Goal: Task Accomplishment & Management: Use online tool/utility

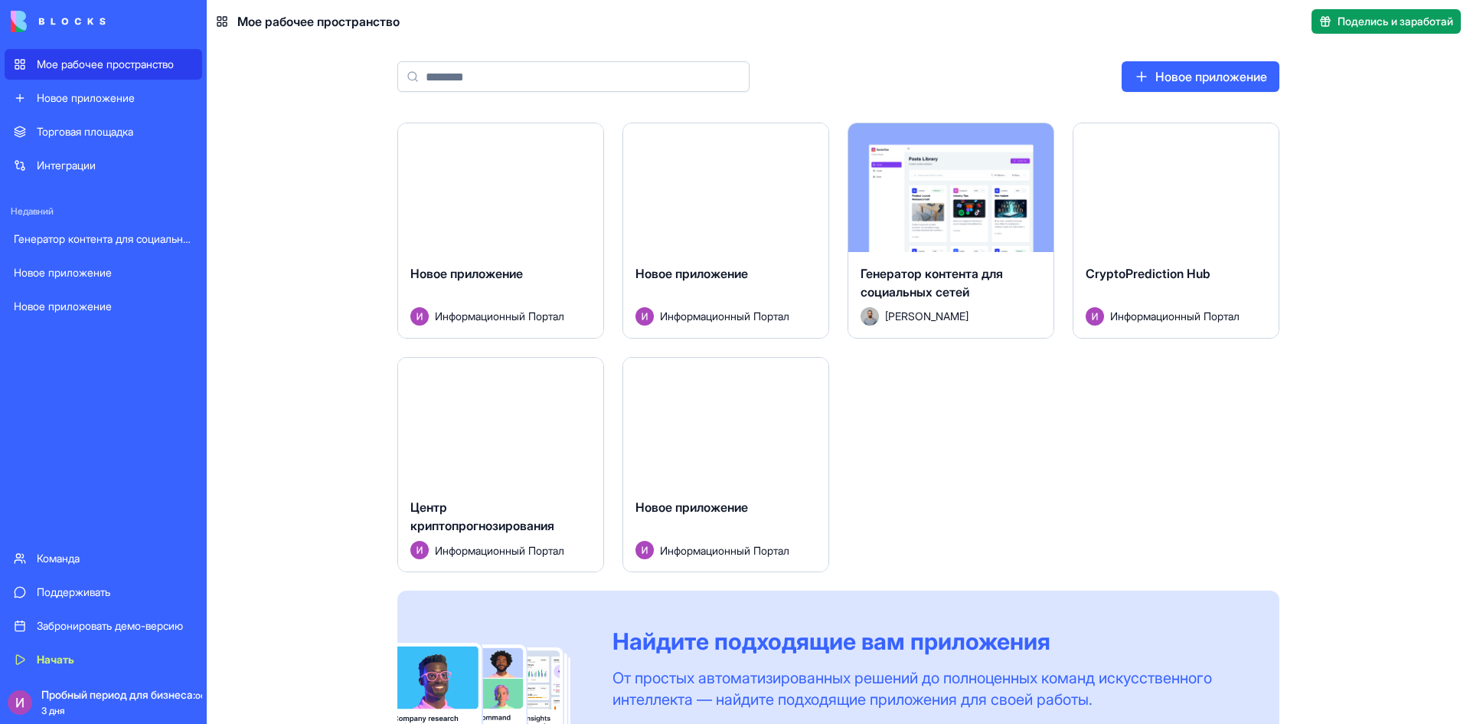
click at [120, 695] on font "Пробный период для бизнеса:" at bounding box center [118, 694] width 154 height 13
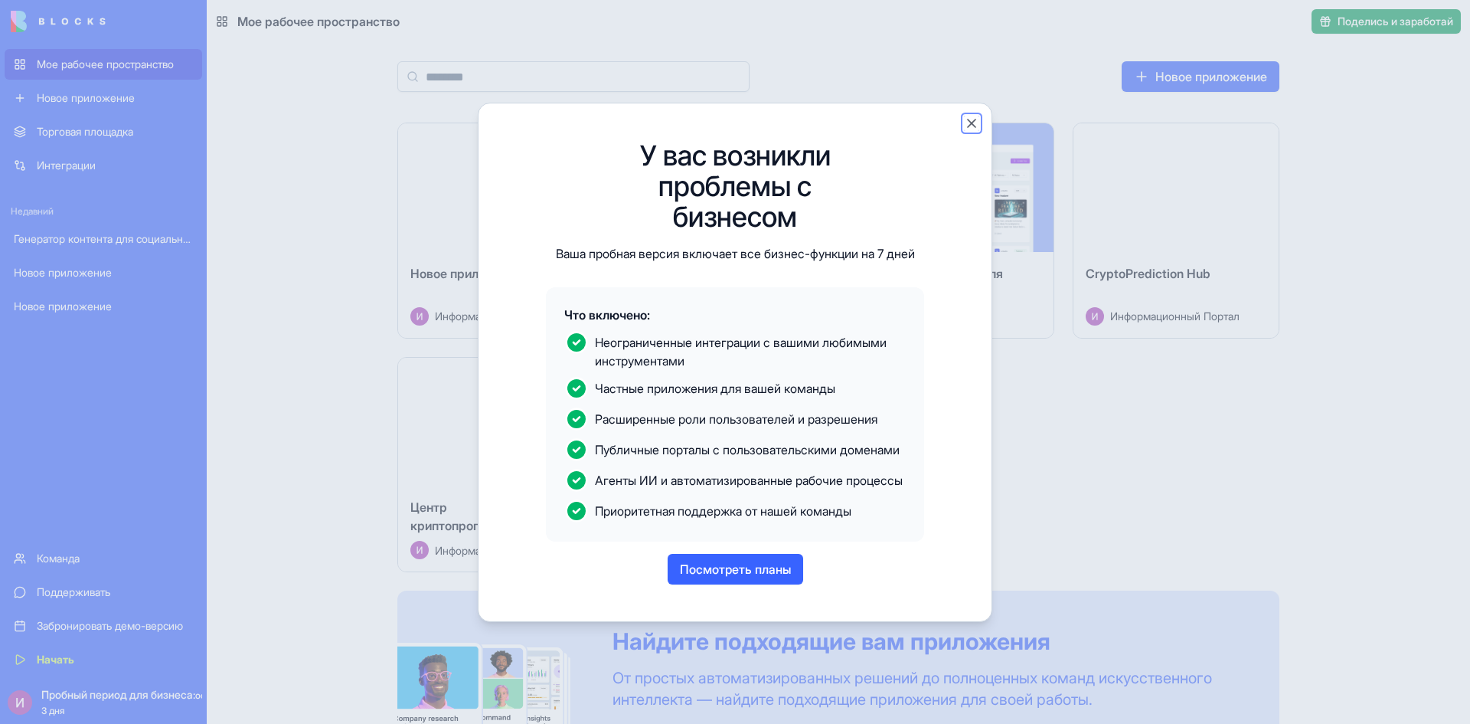
click at [964, 116] on button "Закрывать" at bounding box center [971, 123] width 15 height 15
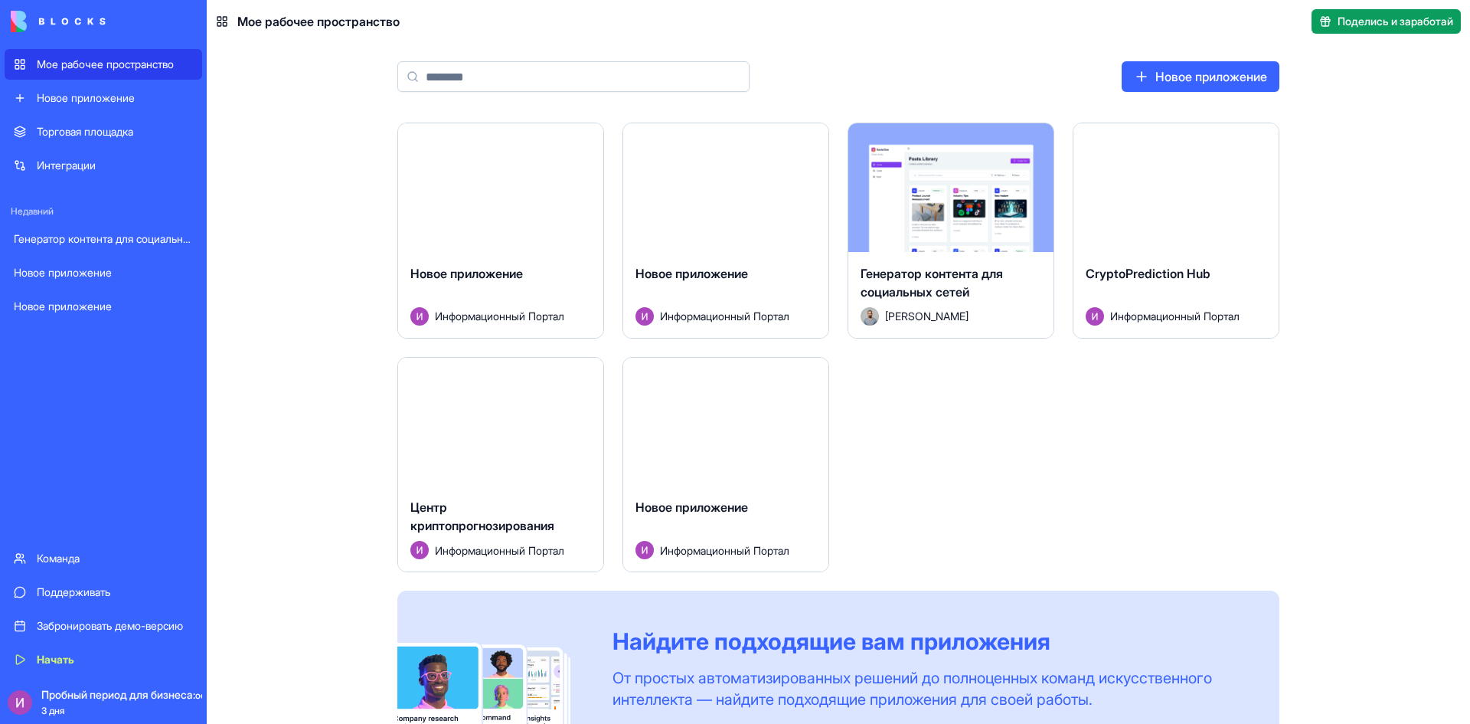
click at [715, 197] on button "Запуск" at bounding box center [726, 187] width 115 height 31
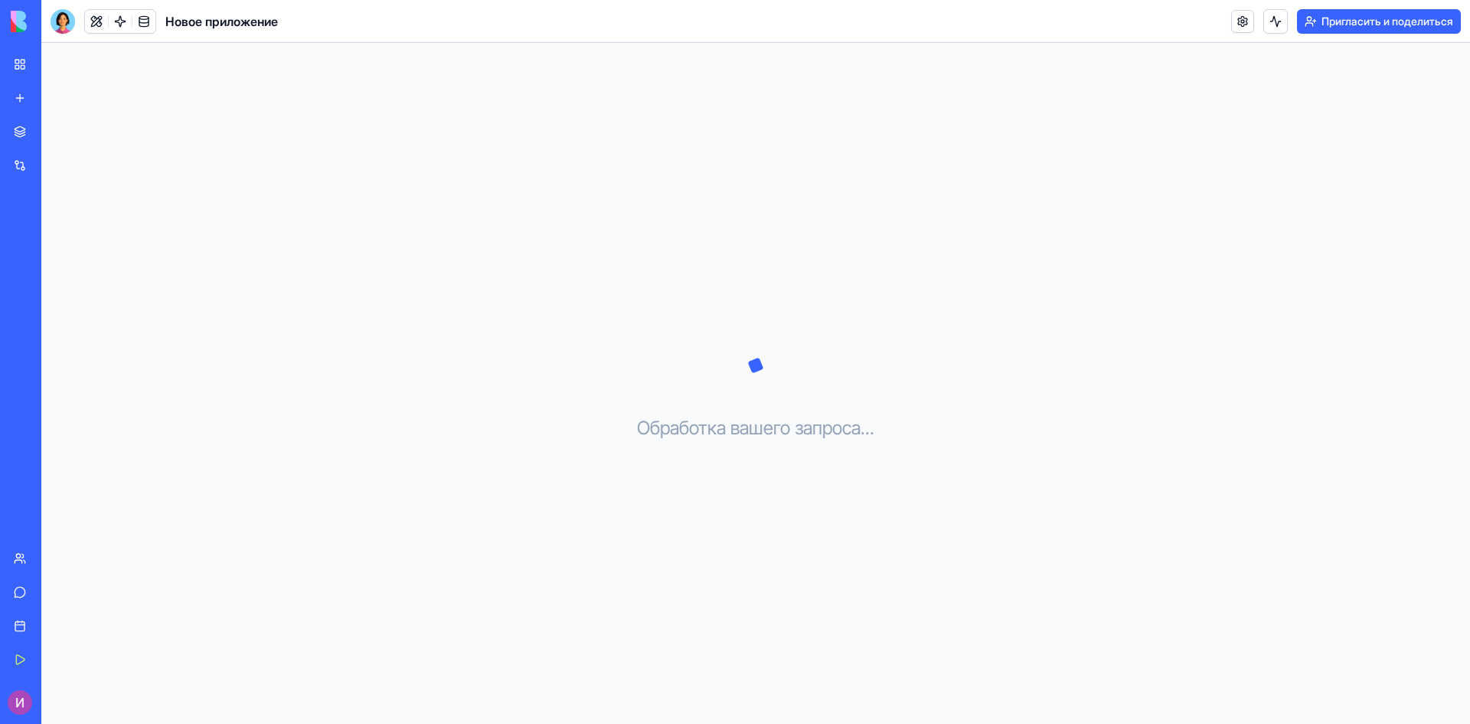
click at [63, 22] on div at bounding box center [63, 21] width 25 height 25
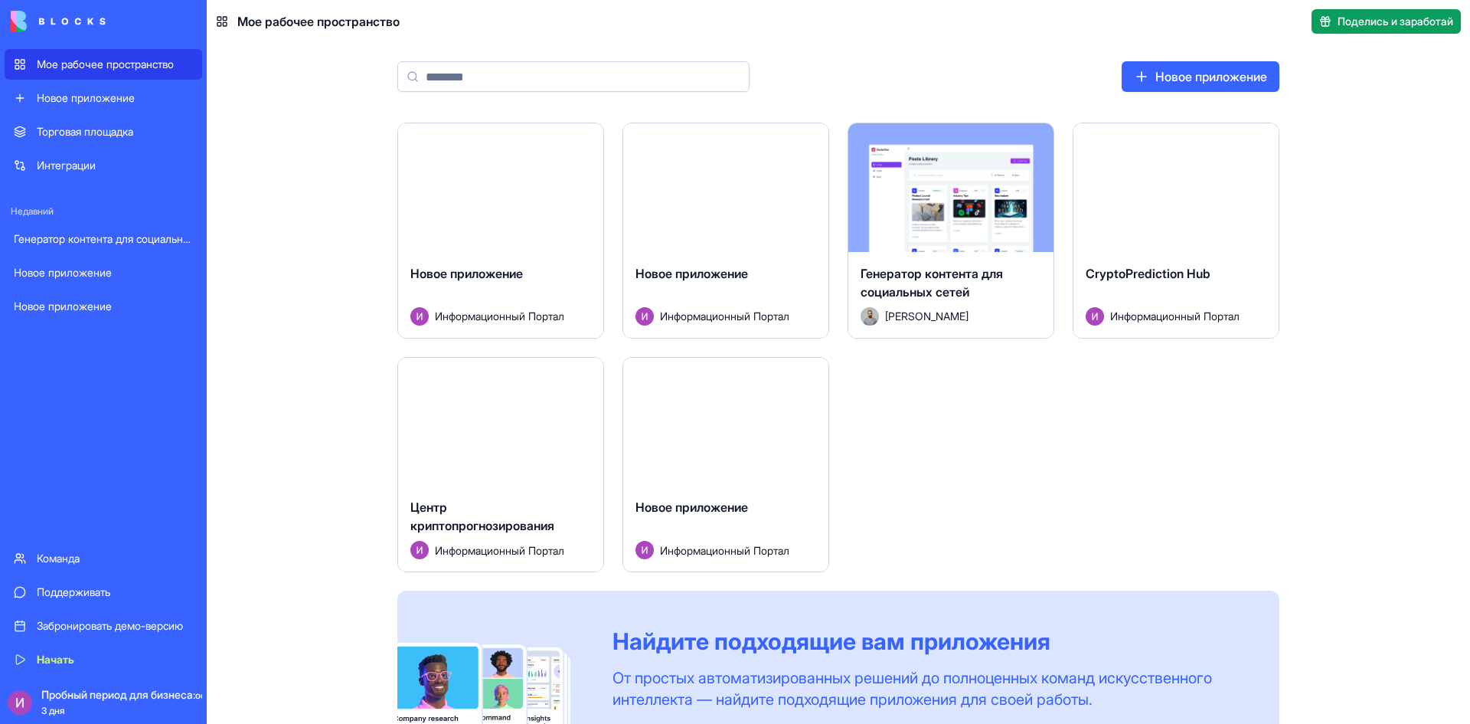
click at [110, 172] on div "Интеграции" at bounding box center [115, 165] width 156 height 15
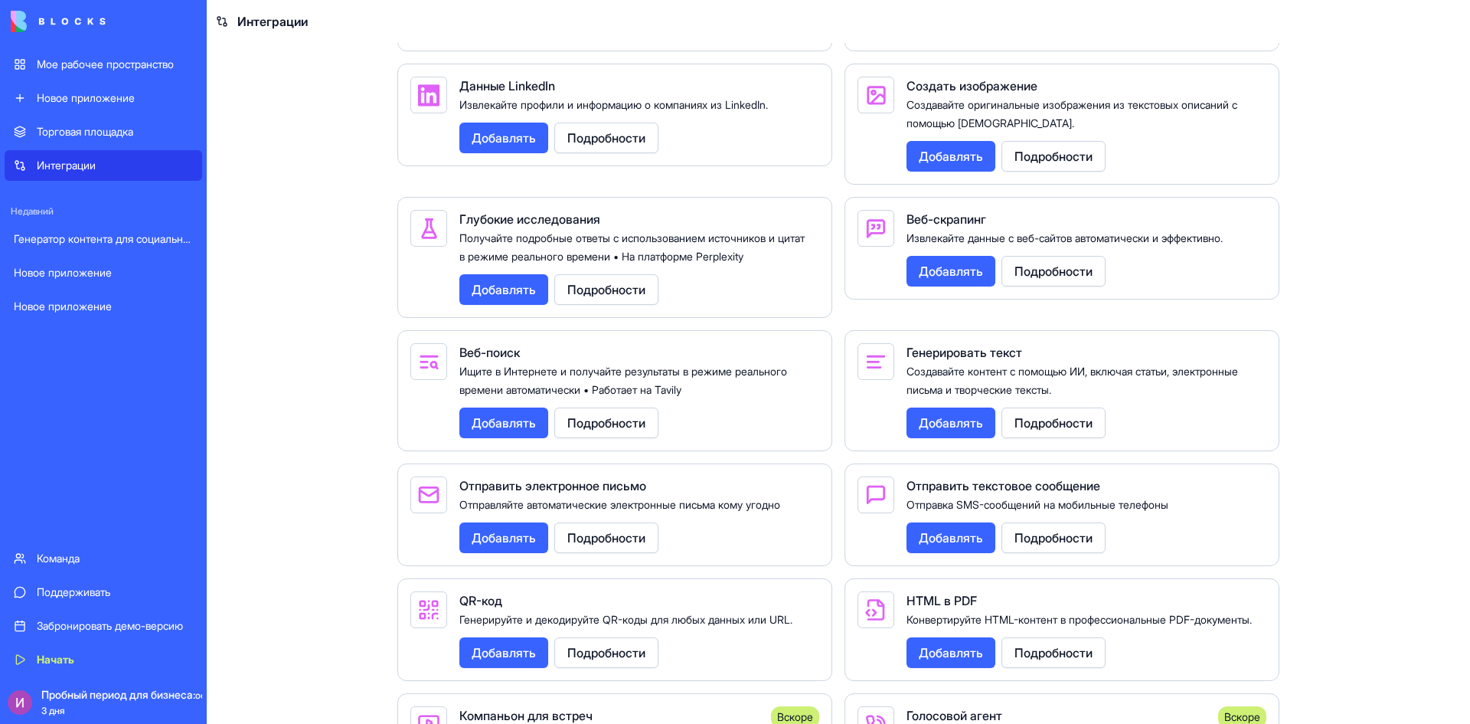
scroll to position [2175, 0]
click at [506, 290] on font "Добавлять" at bounding box center [504, 290] width 64 height 15
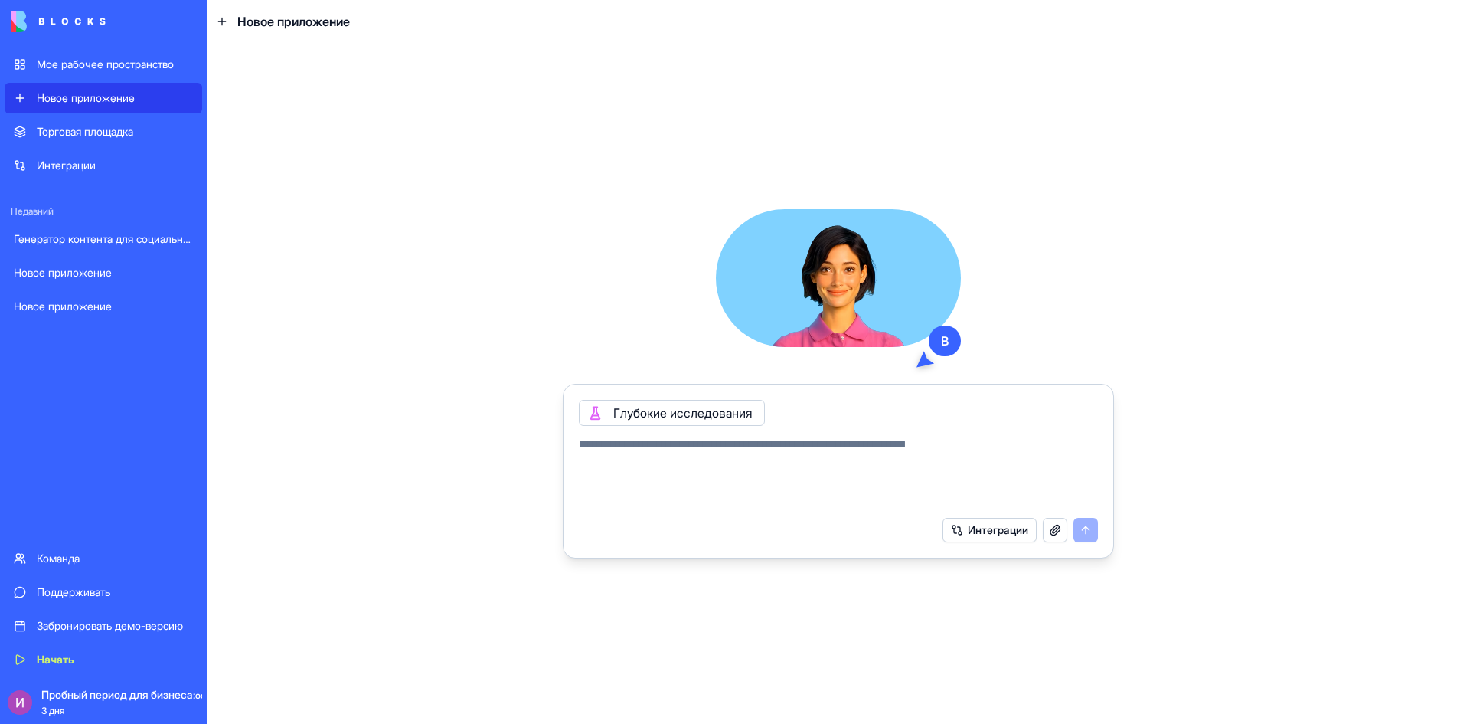
click at [1016, 535] on font "Интеграции" at bounding box center [998, 529] width 60 height 13
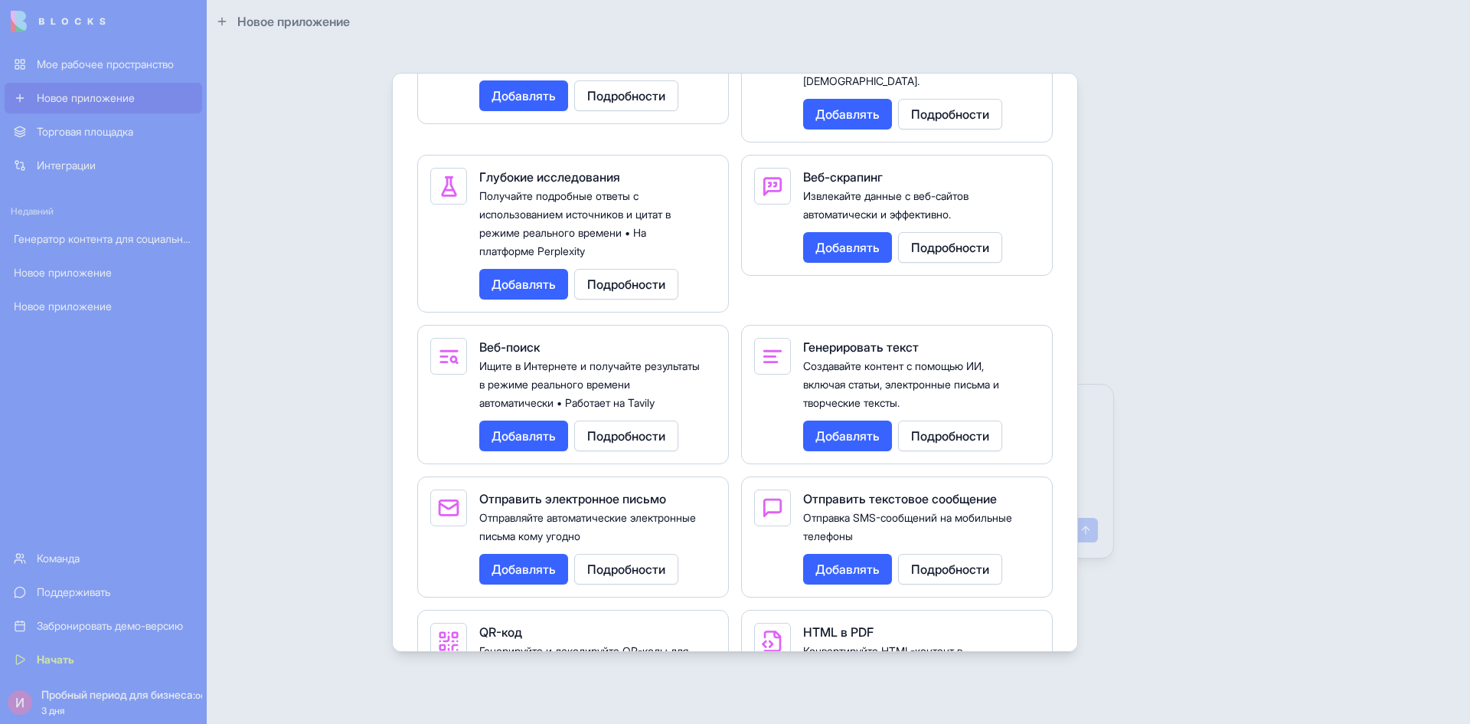
scroll to position [2549, 0]
click at [848, 254] on font "Добавлять" at bounding box center [848, 246] width 64 height 15
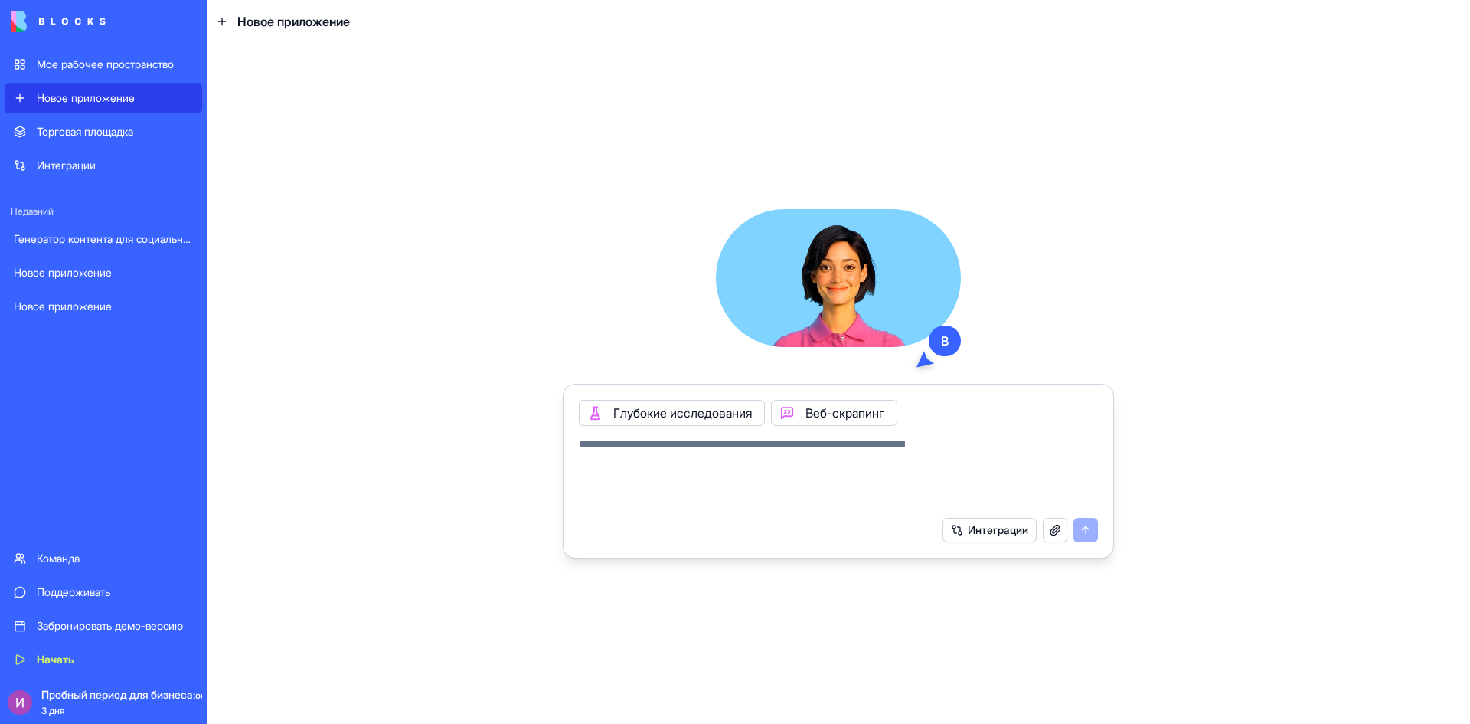
click at [1008, 534] on font "Интеграции" at bounding box center [998, 529] width 60 height 13
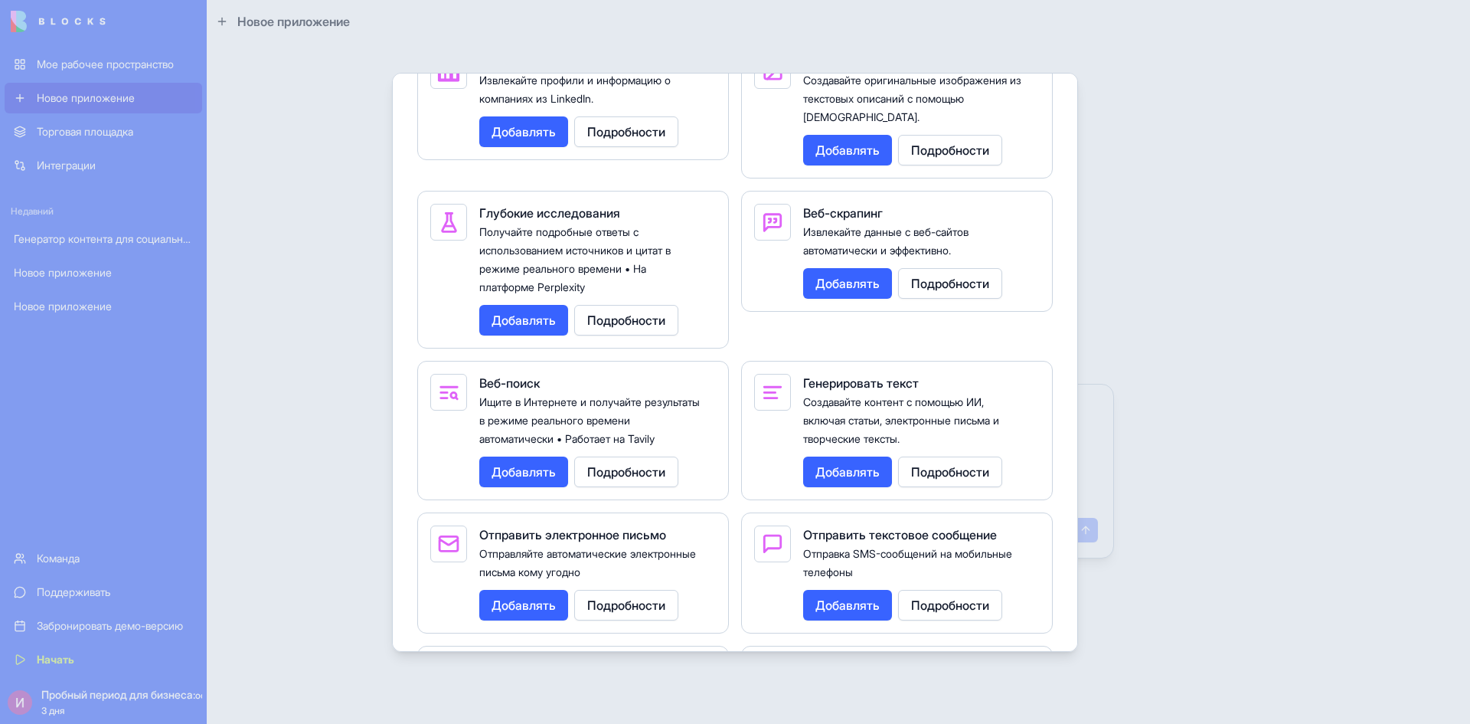
scroll to position [2513, 0]
click at [538, 479] on font "Добавлять" at bounding box center [524, 470] width 64 height 15
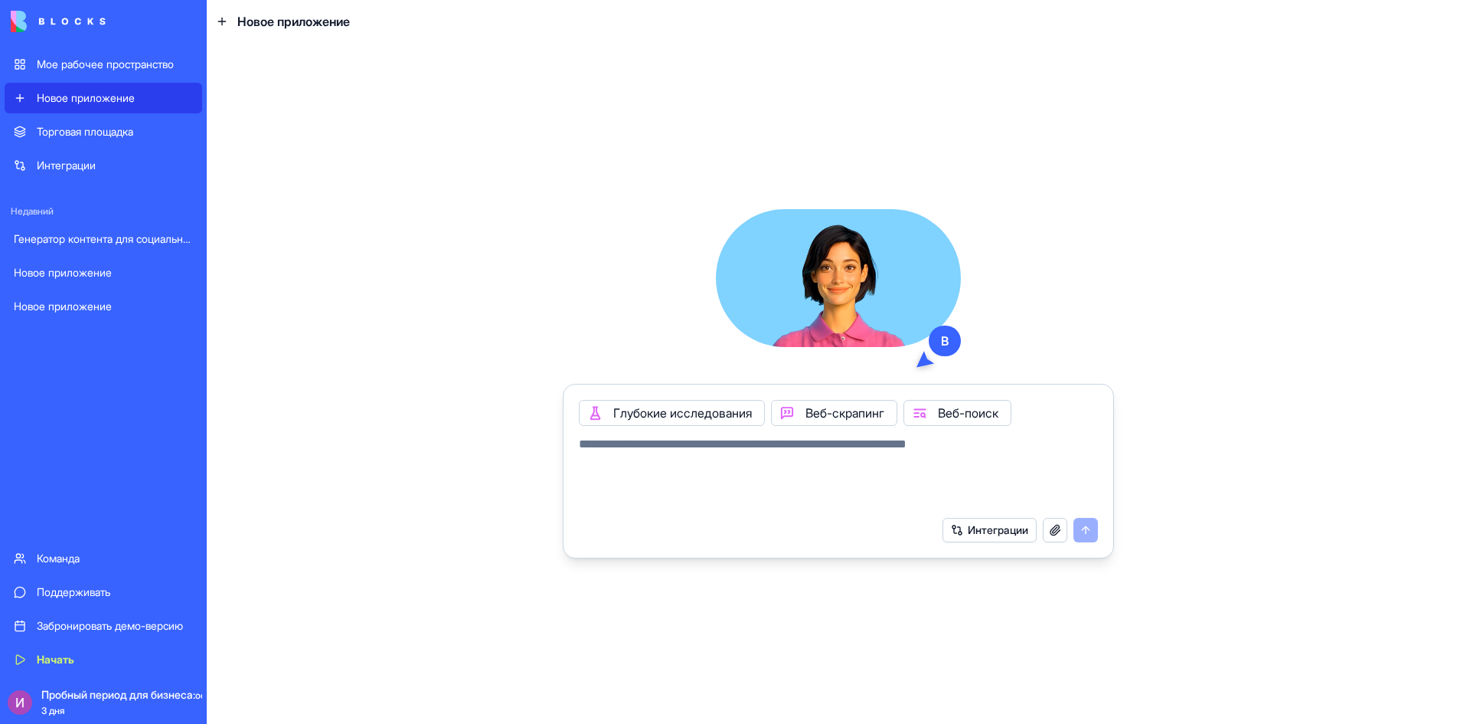
click at [969, 528] on font "Интеграции" at bounding box center [998, 529] width 60 height 13
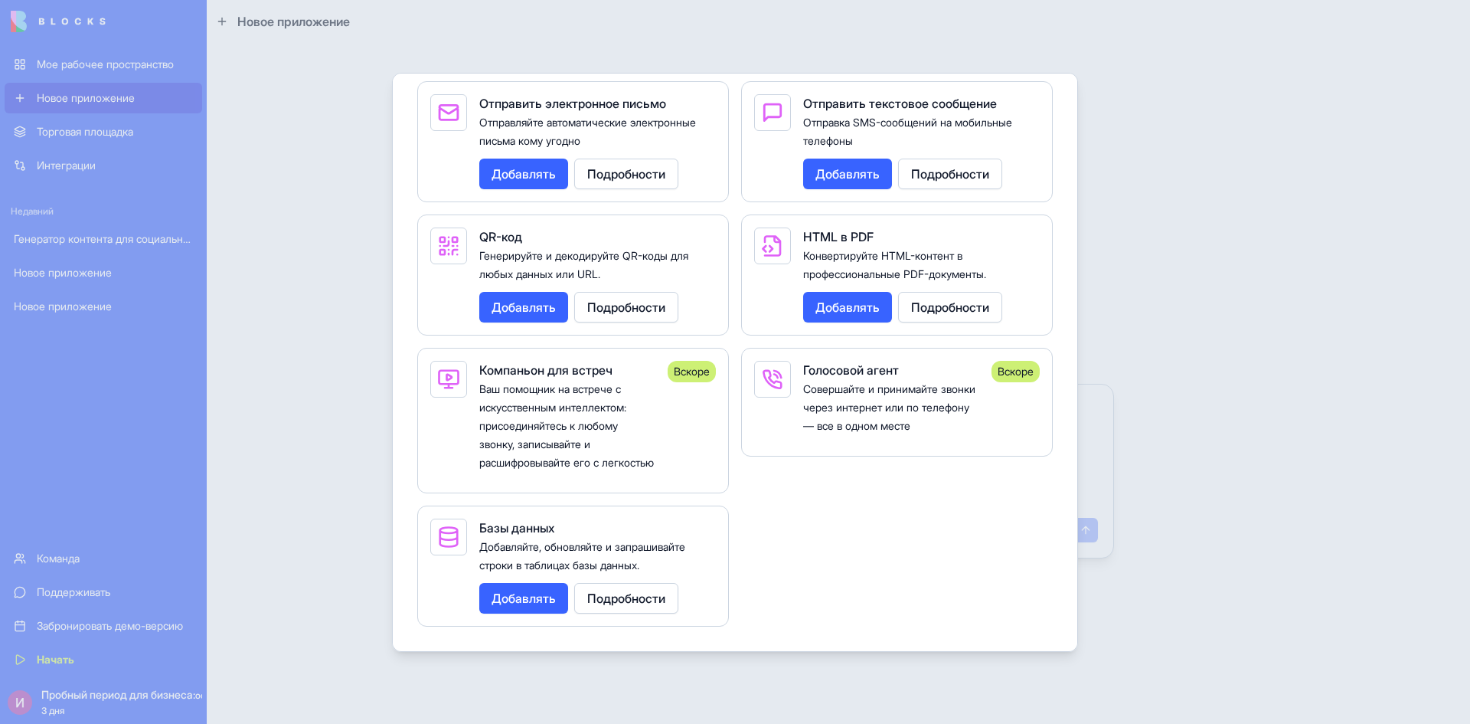
scroll to position [2976, 0]
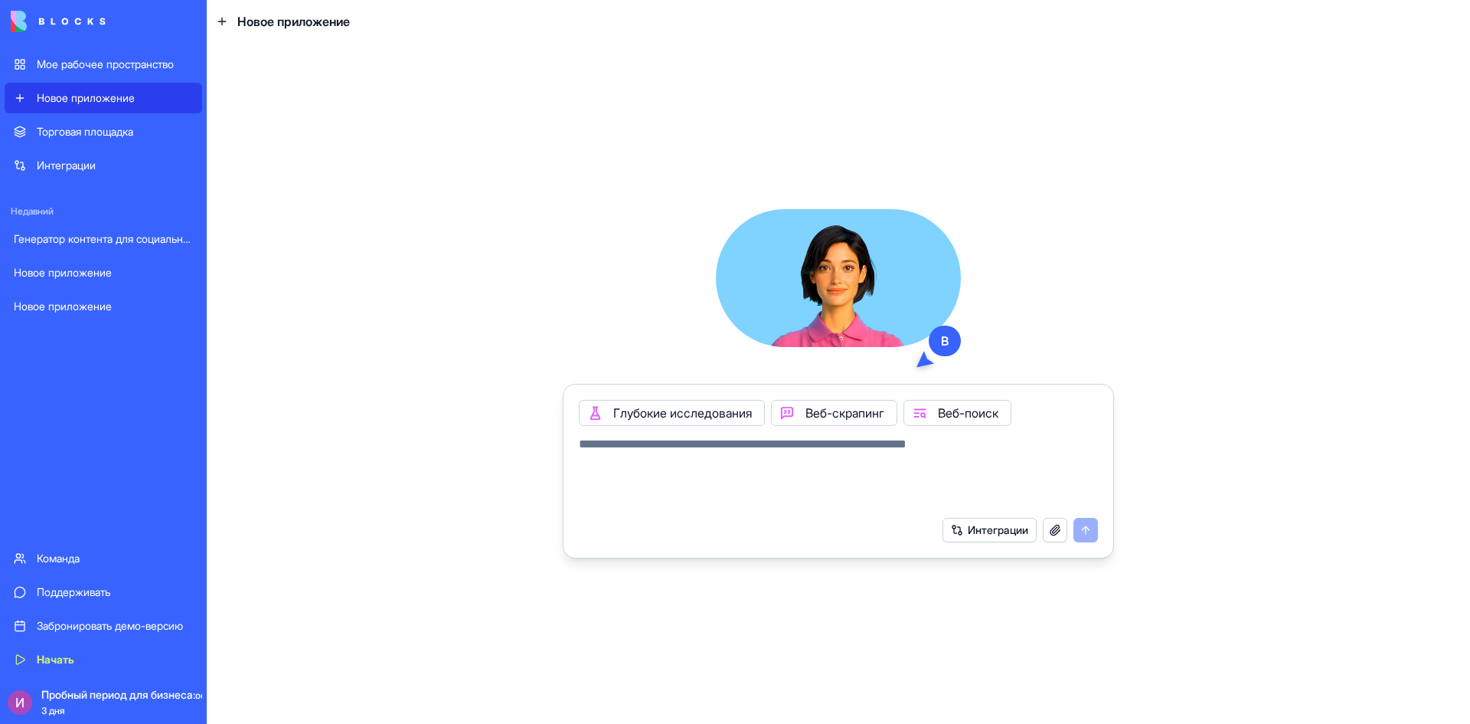
click at [773, 473] on textarea at bounding box center [838, 472] width 519 height 74
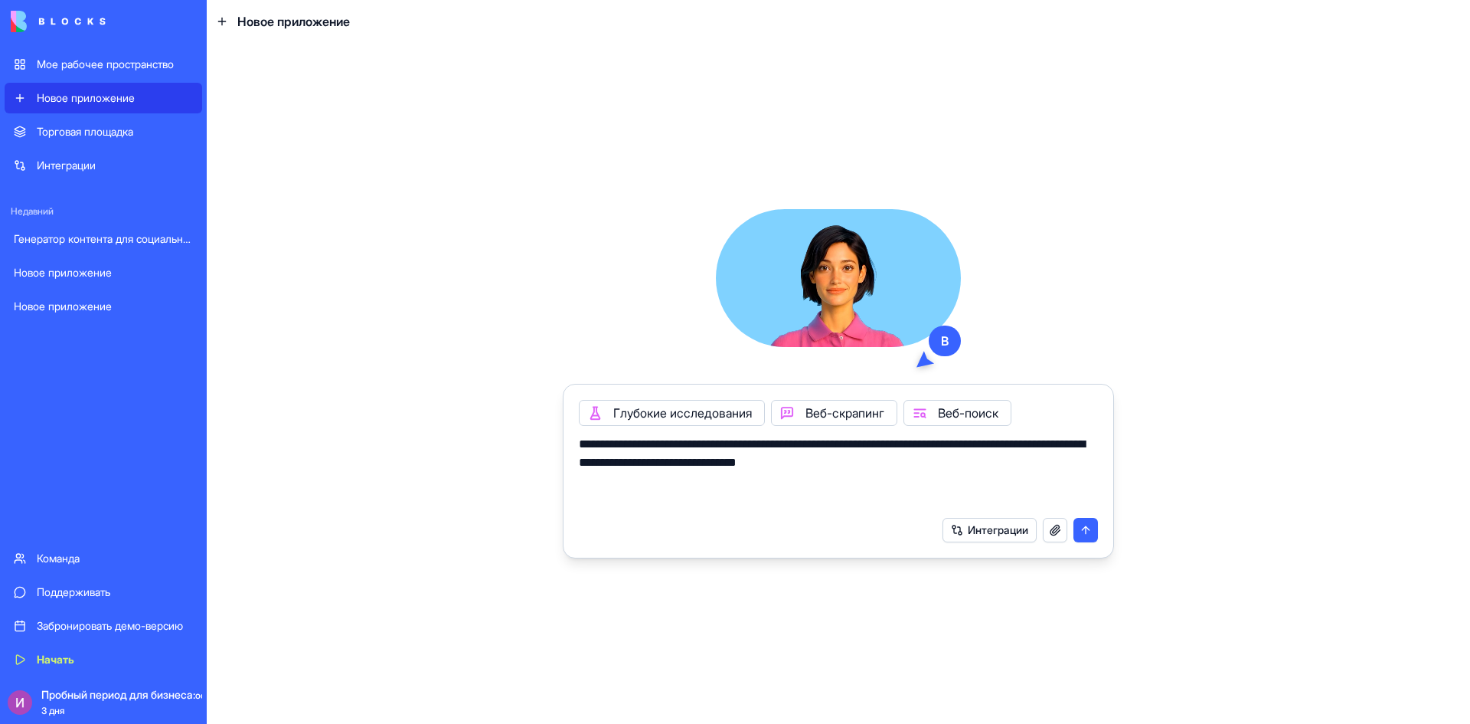
paste textarea "**********"
type textarea "**********"
click at [1091, 527] on button "submit" at bounding box center [1086, 530] width 25 height 25
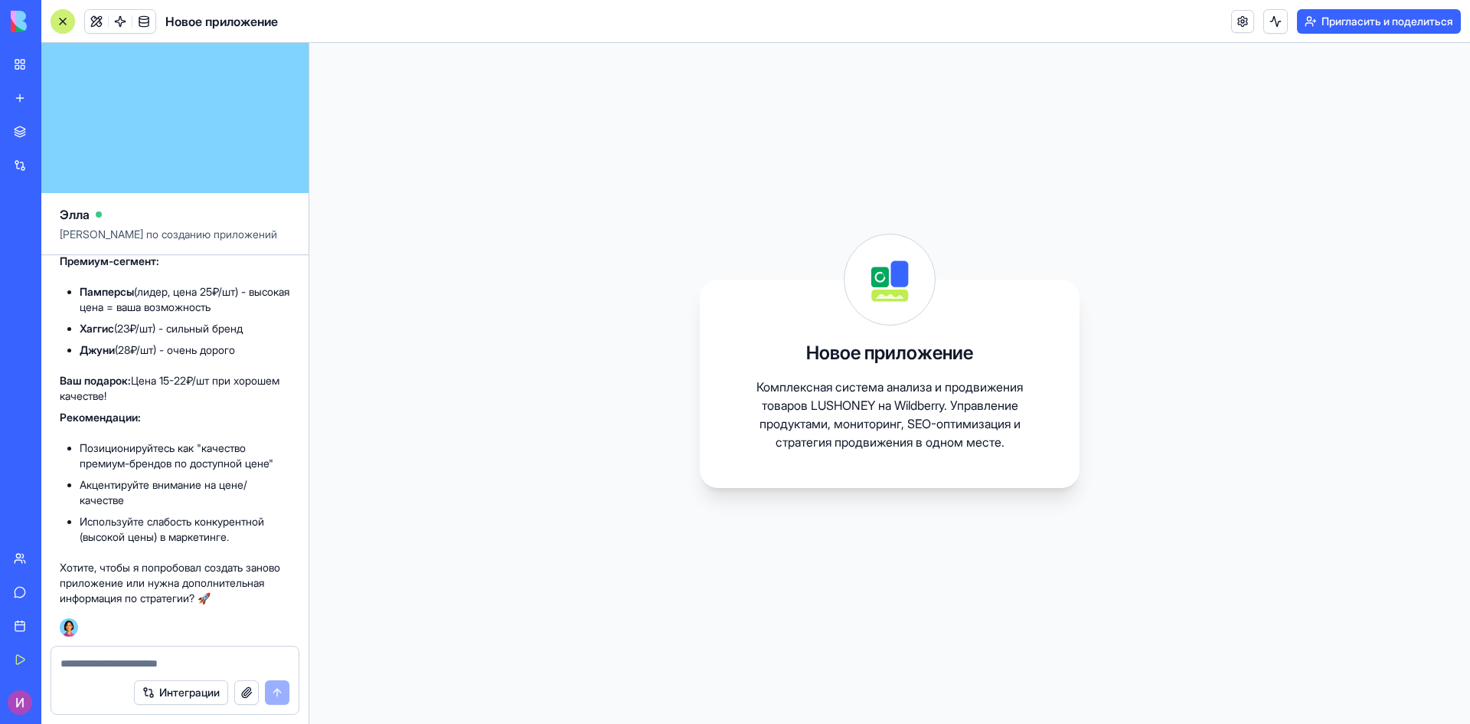
scroll to position [2155, 0]
click at [44, 96] on font "Новое приложение" at bounding box center [86, 97] width 98 height 13
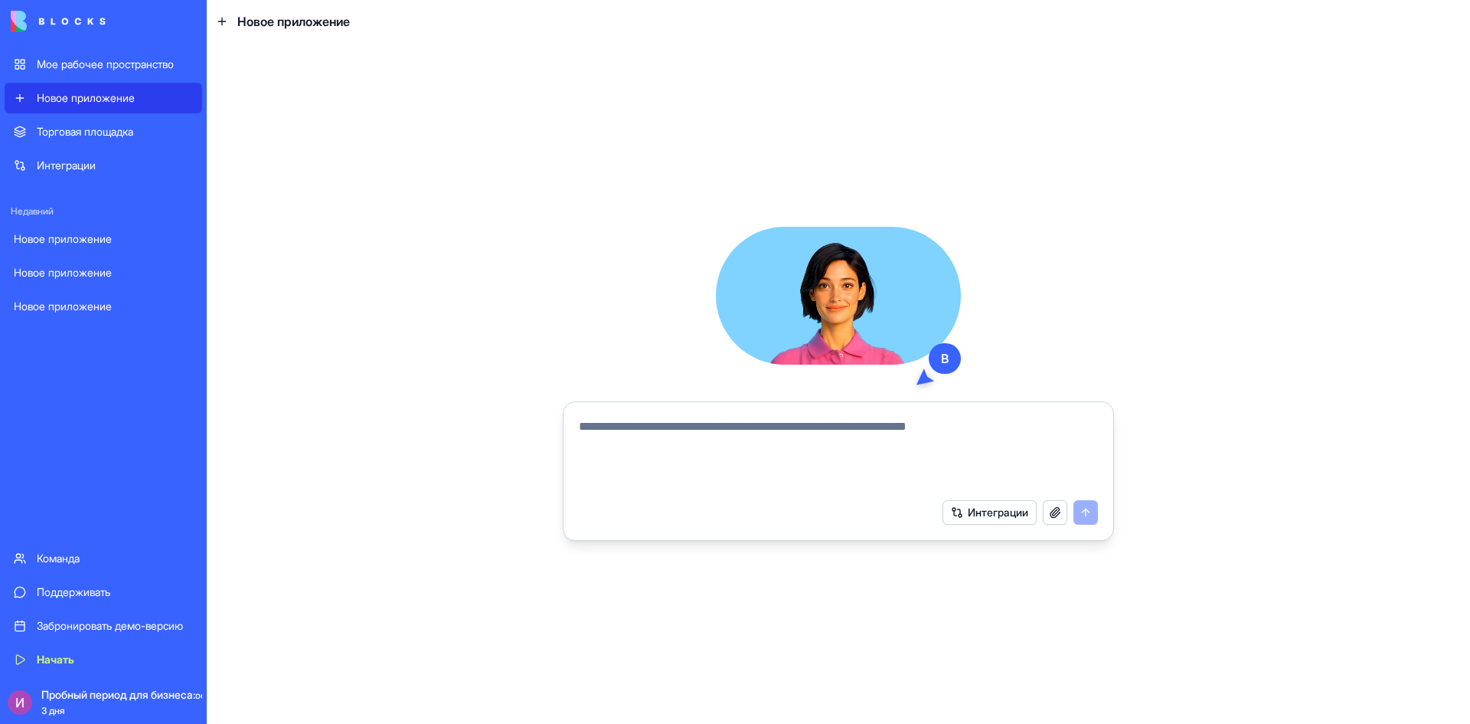
click at [996, 513] on font "Интеграции" at bounding box center [998, 511] width 60 height 13
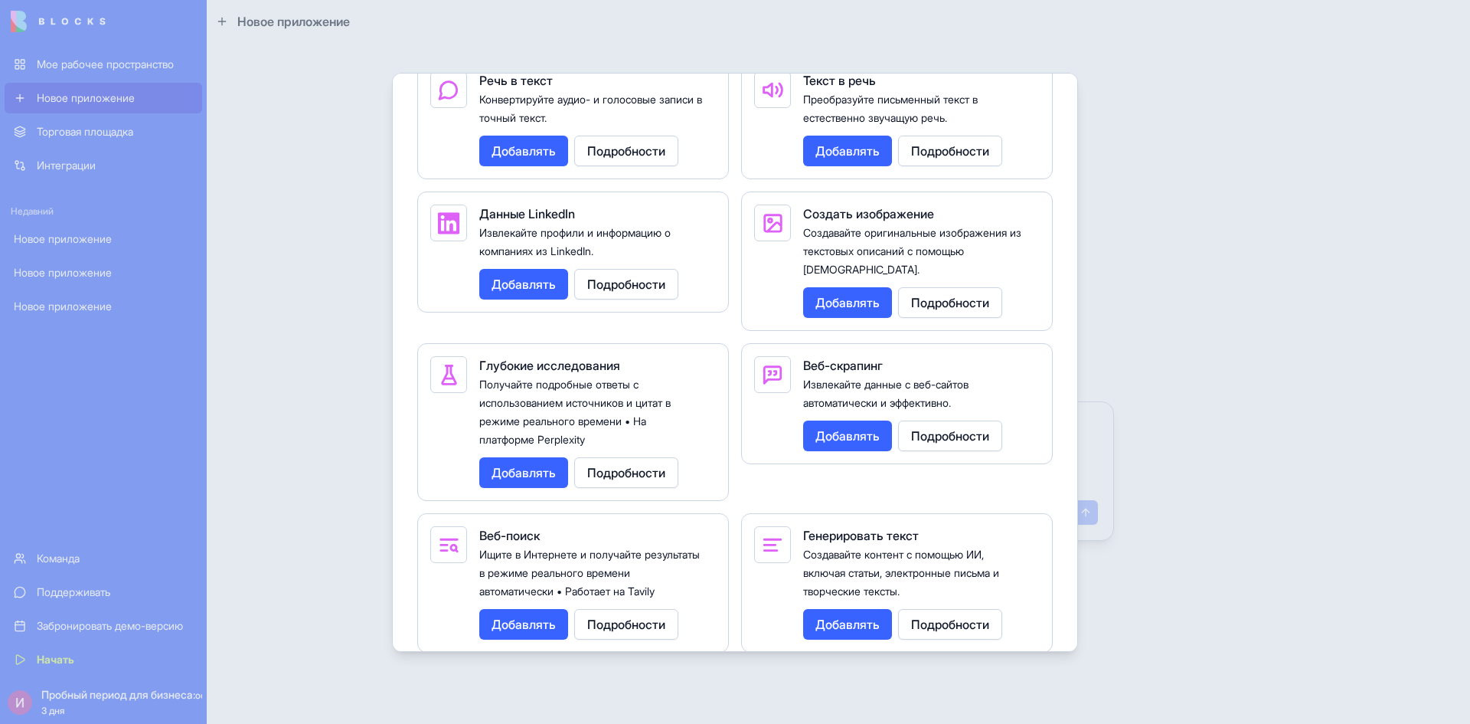
scroll to position [2361, 0]
click at [519, 479] on font "Добавлять" at bounding box center [524, 471] width 64 height 15
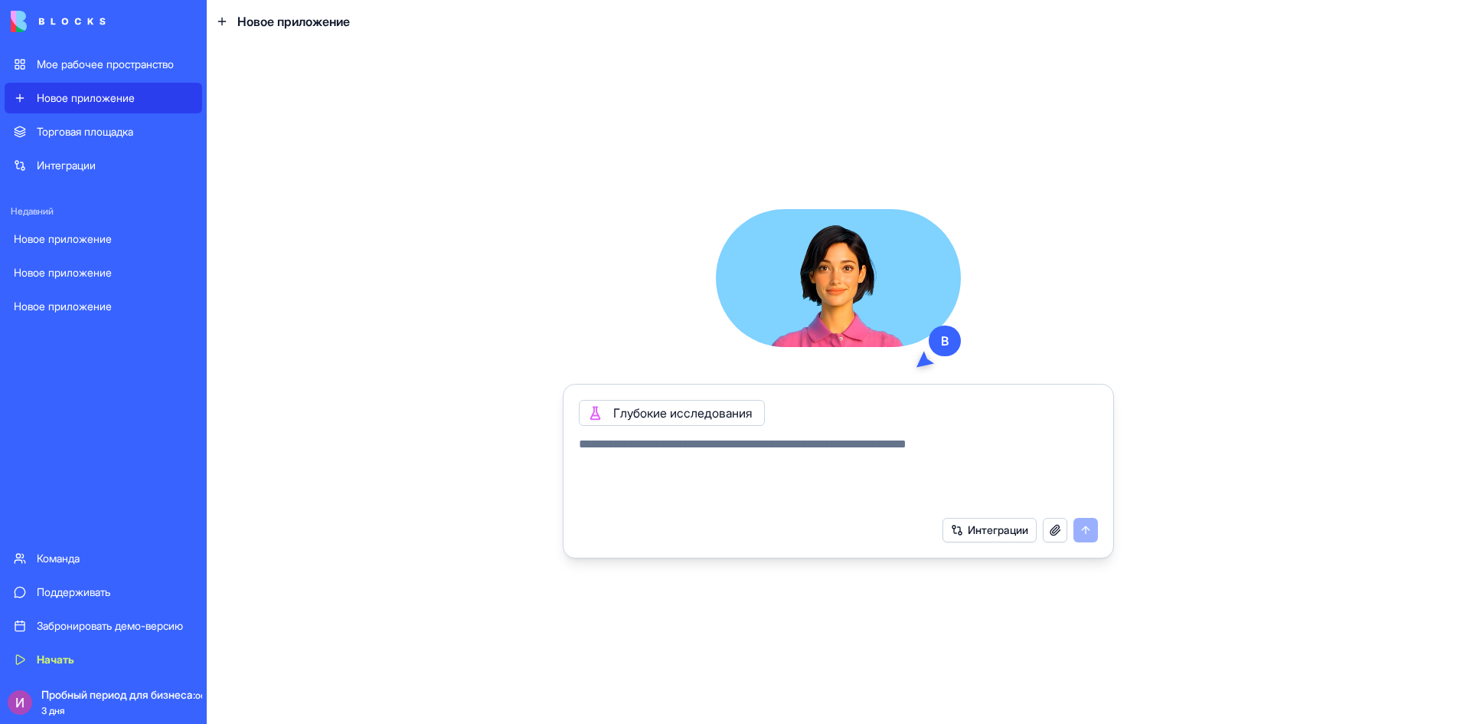
click at [824, 454] on textarea at bounding box center [838, 472] width 519 height 74
paste textarea "**********"
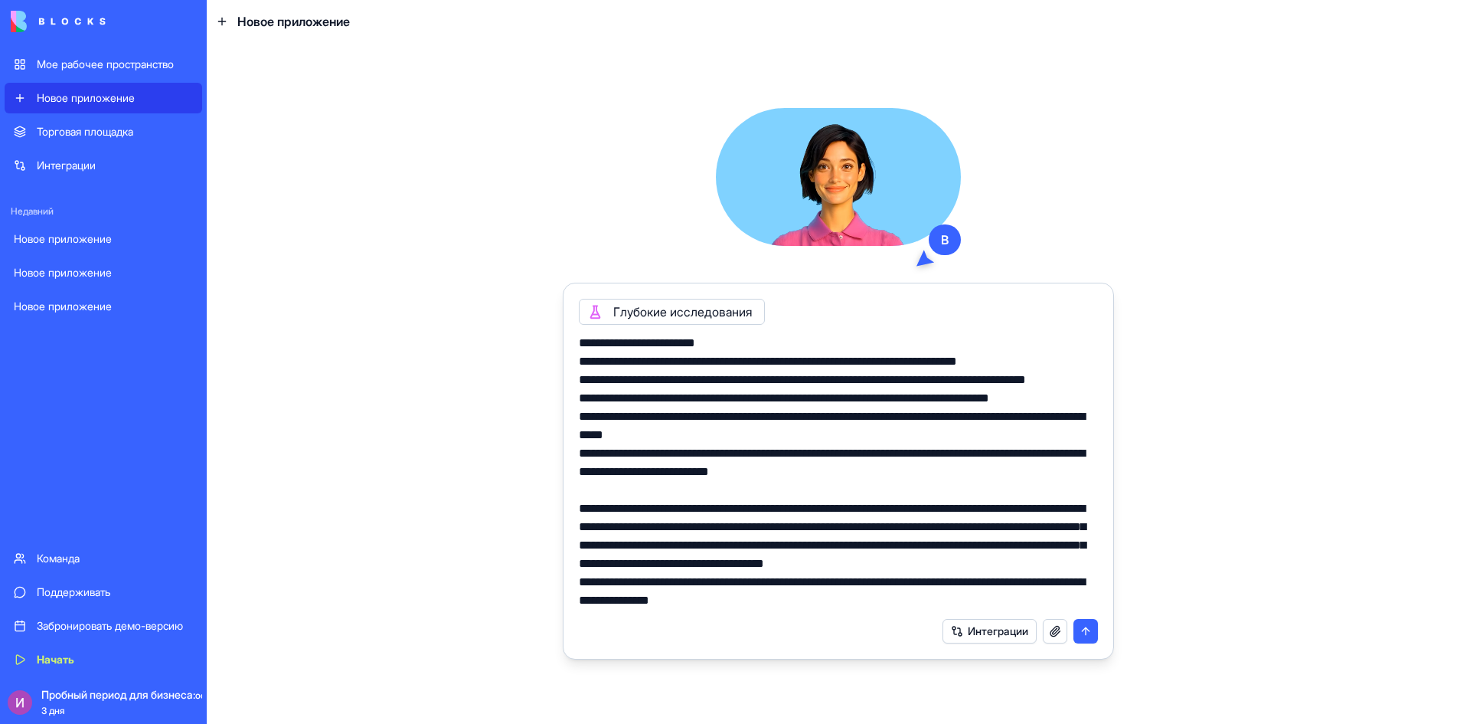
scroll to position [4061, 0]
type textarea "**********"
click at [1083, 636] on button "submit" at bounding box center [1086, 631] width 25 height 25
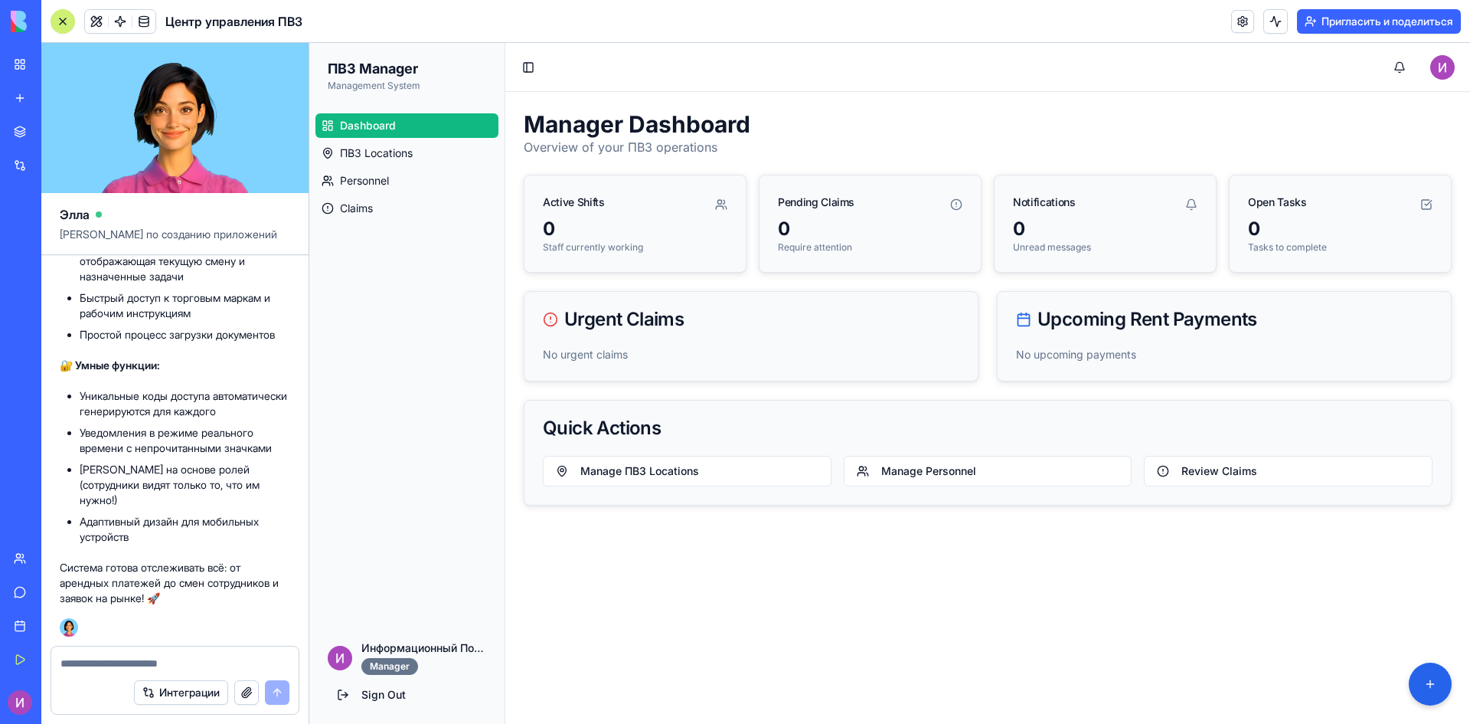
scroll to position [6241, 0]
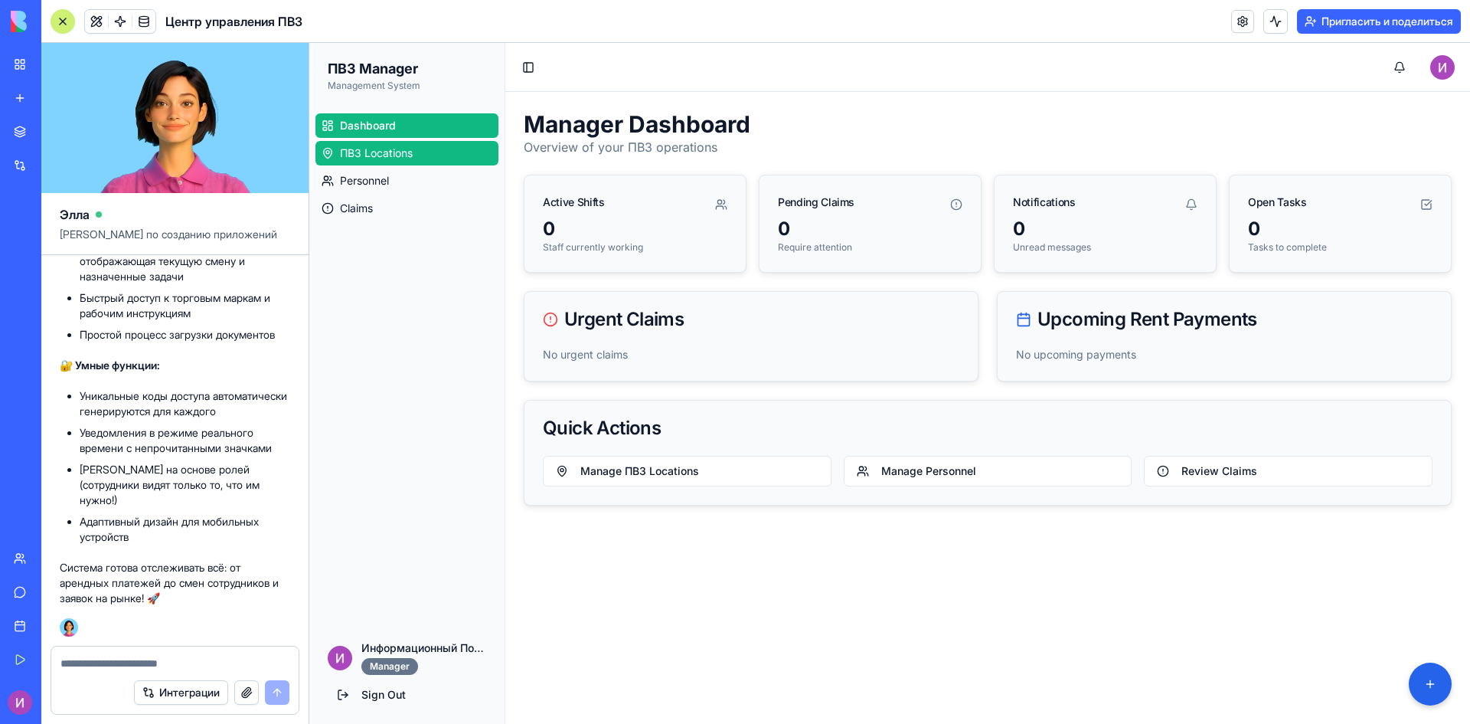
click at [390, 143] on link "ПВЗ Locations" at bounding box center [406, 153] width 183 height 25
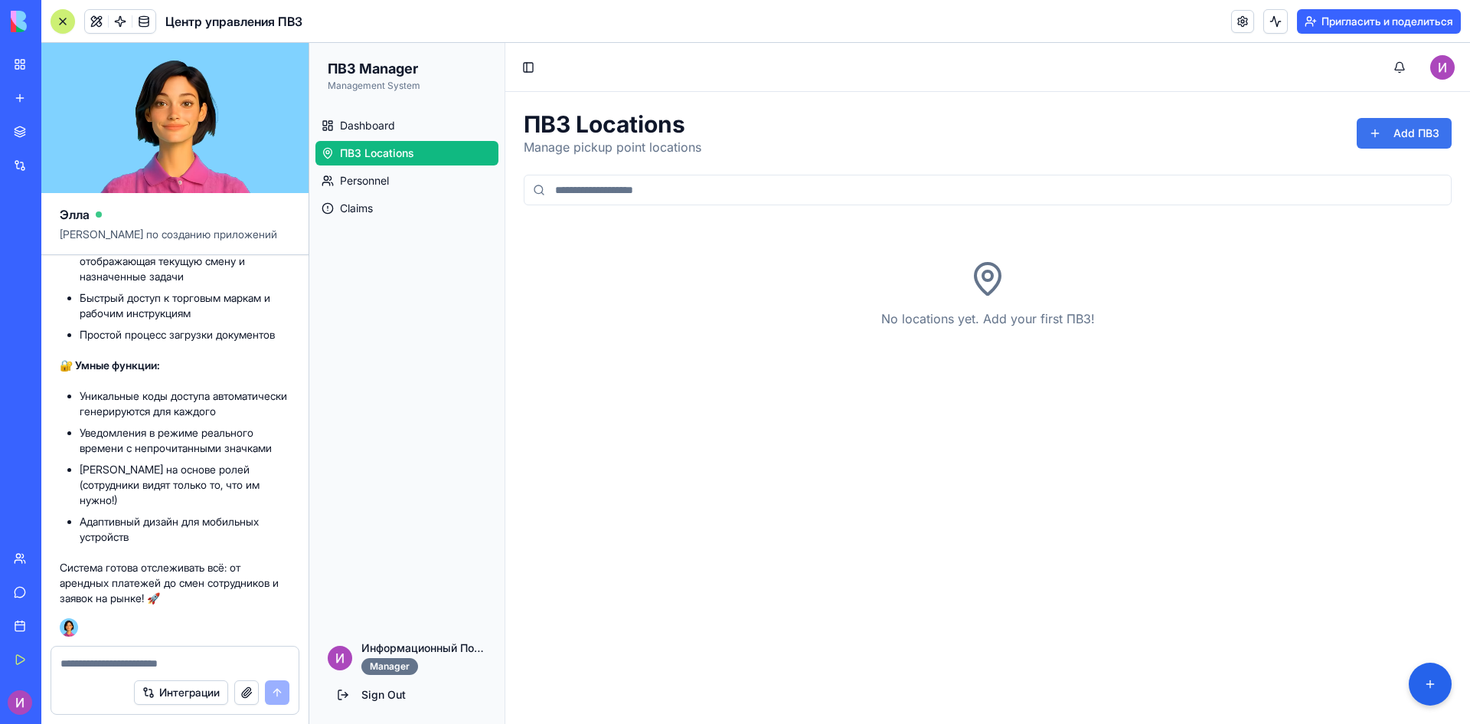
click at [1378, 126] on button "Add ПВЗ" at bounding box center [1404, 133] width 95 height 31
click at [394, 182] on link "Personnel" at bounding box center [406, 180] width 183 height 25
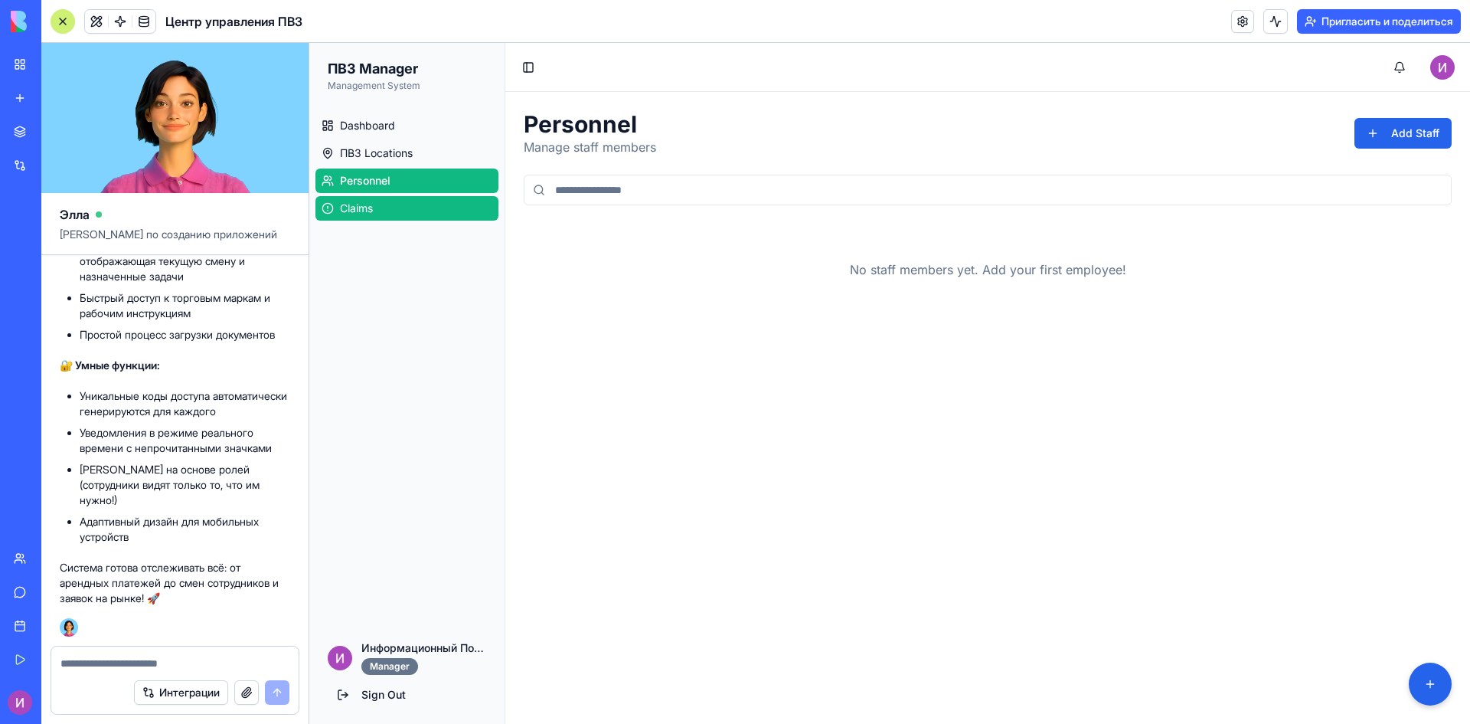
click at [362, 211] on span "Claims" at bounding box center [356, 208] width 33 height 15
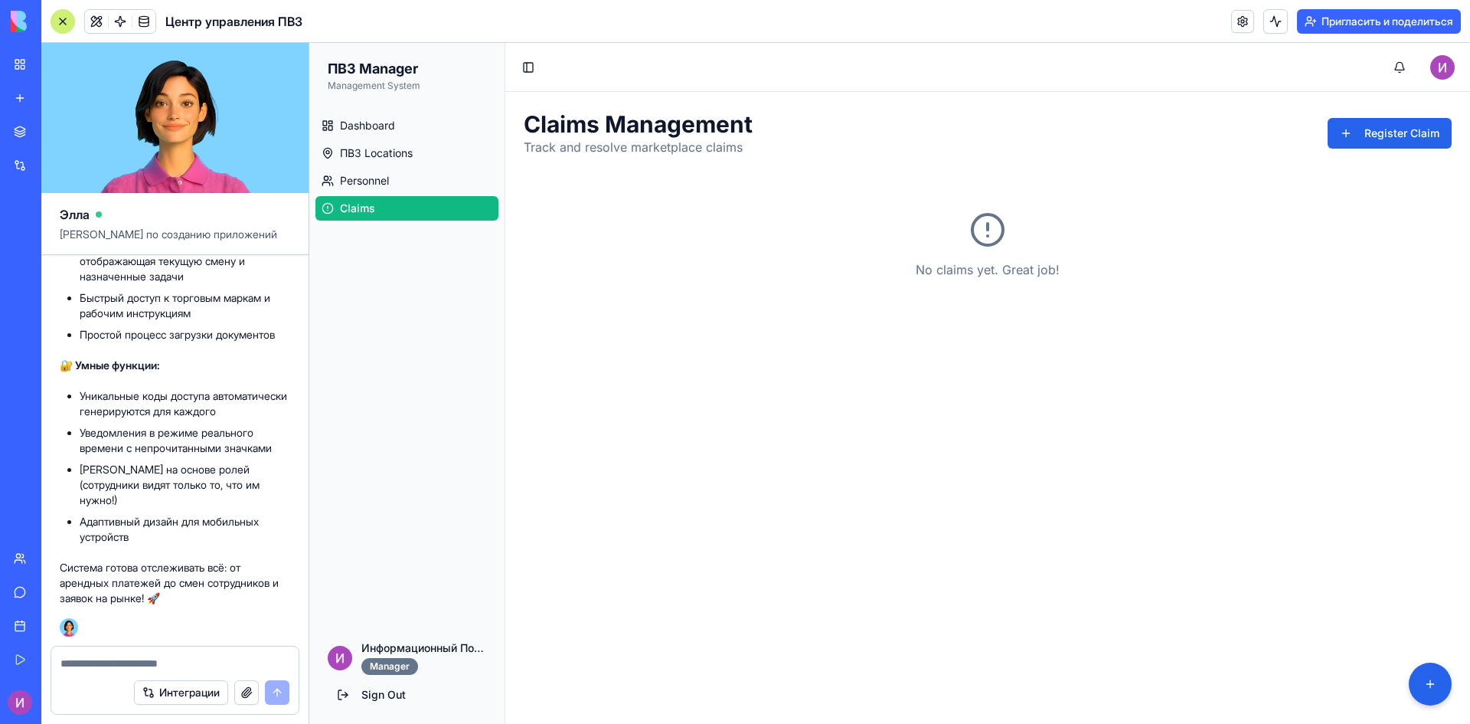
click at [809, 132] on div "Claims Management Track and resolve marketplace claims Register Claim" at bounding box center [988, 133] width 928 height 46
click at [395, 119] on span "Dashboard" at bounding box center [367, 125] width 55 height 15
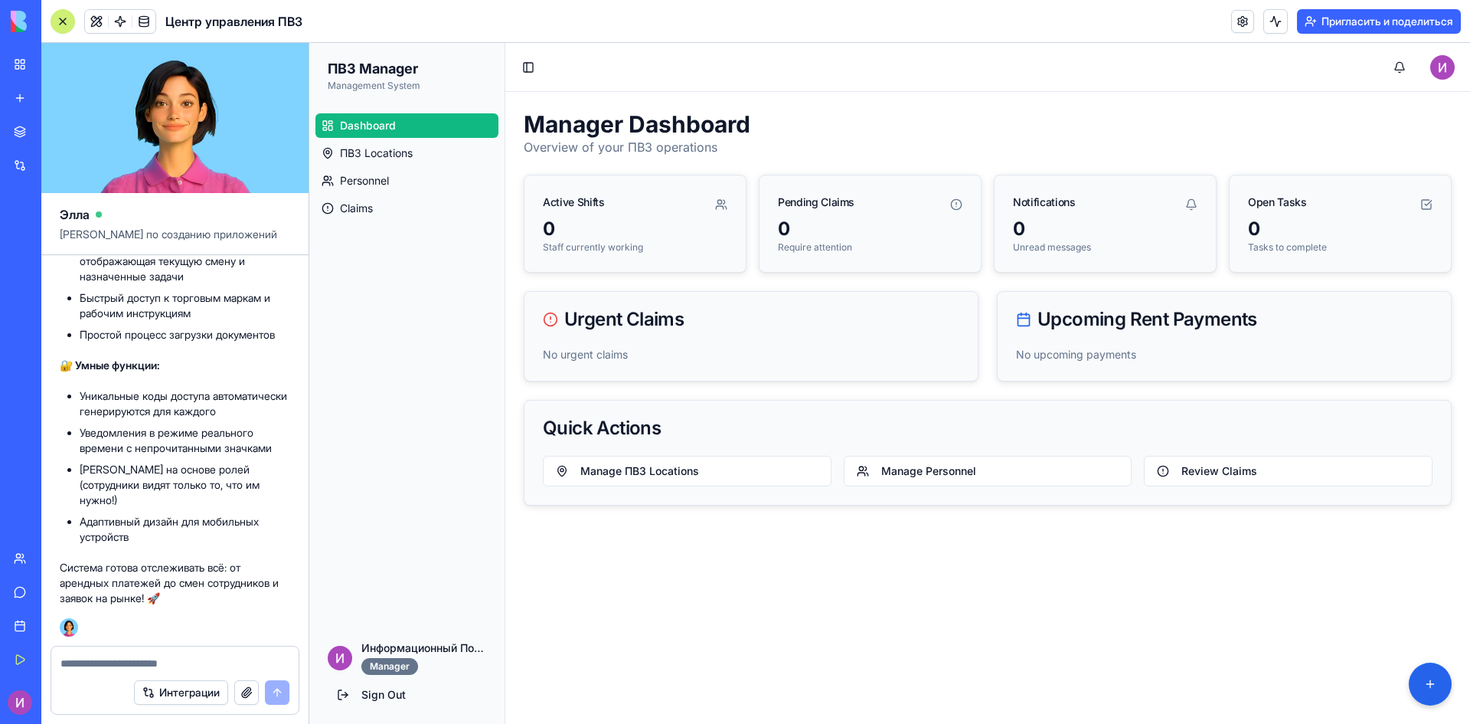
scroll to position [6287, 0]
click at [119, 662] on textarea at bounding box center [174, 663] width 229 height 15
type textarea "**********"
click at [283, 695] on button "submit" at bounding box center [277, 692] width 25 height 25
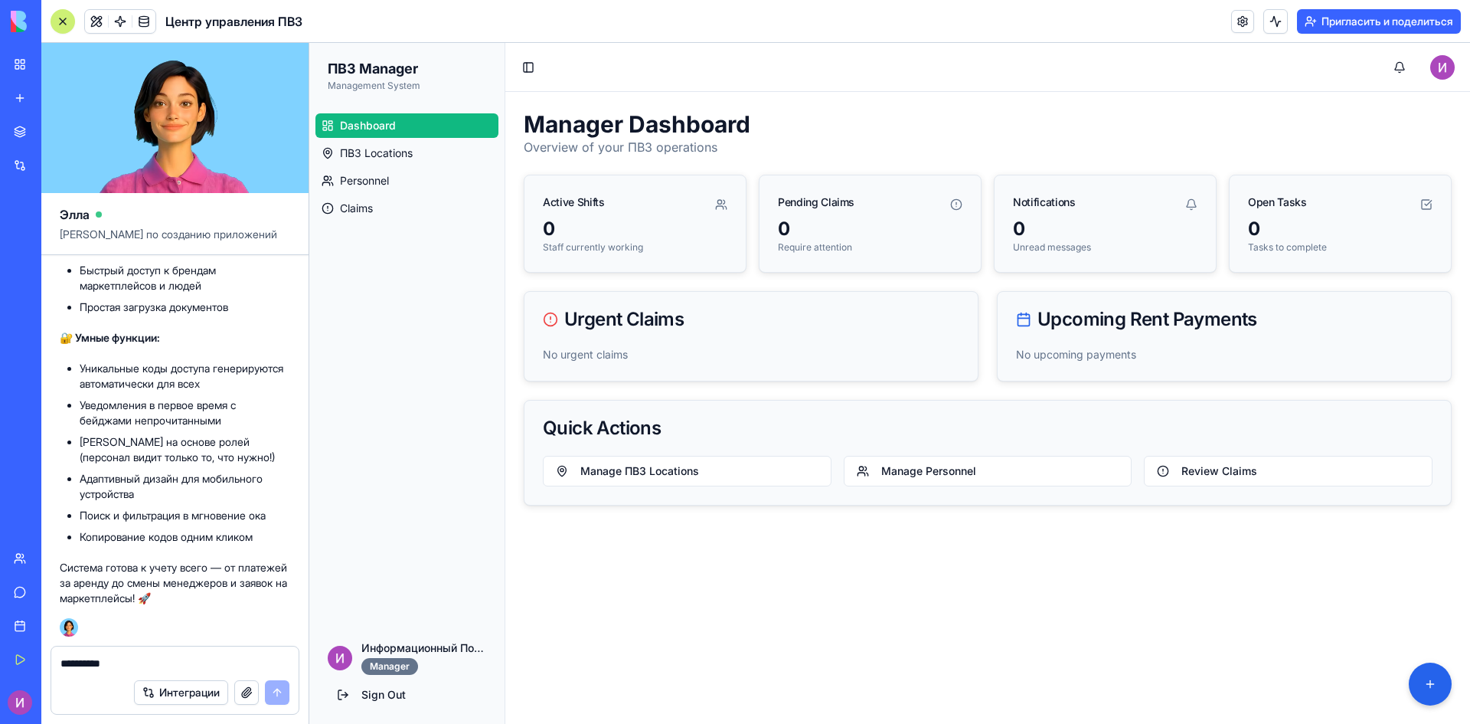
scroll to position [8054, 0]
click at [138, 666] on textarea "**********" at bounding box center [174, 663] width 229 height 15
type textarea "**********"
click at [271, 689] on button "submit" at bounding box center [277, 692] width 25 height 25
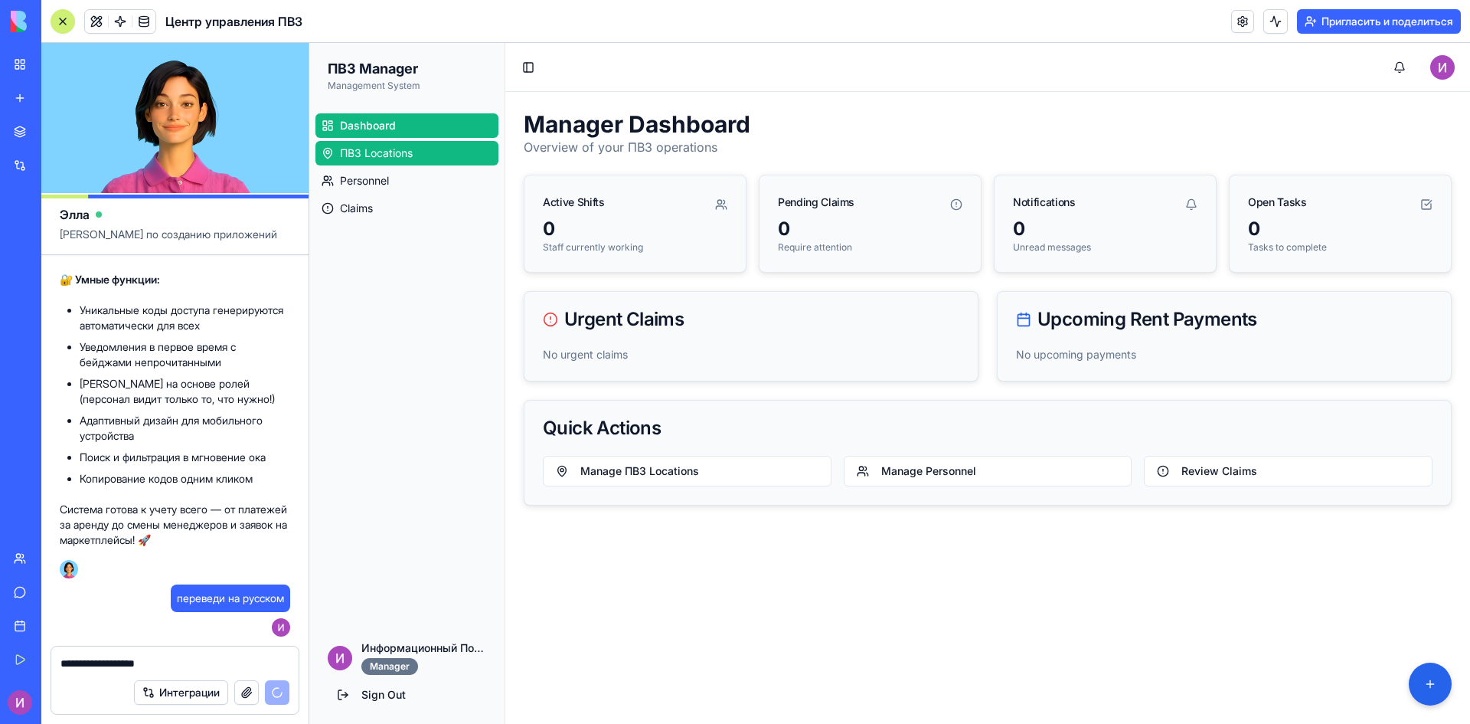
click at [399, 165] on link "ПВЗ Locations" at bounding box center [406, 153] width 183 height 25
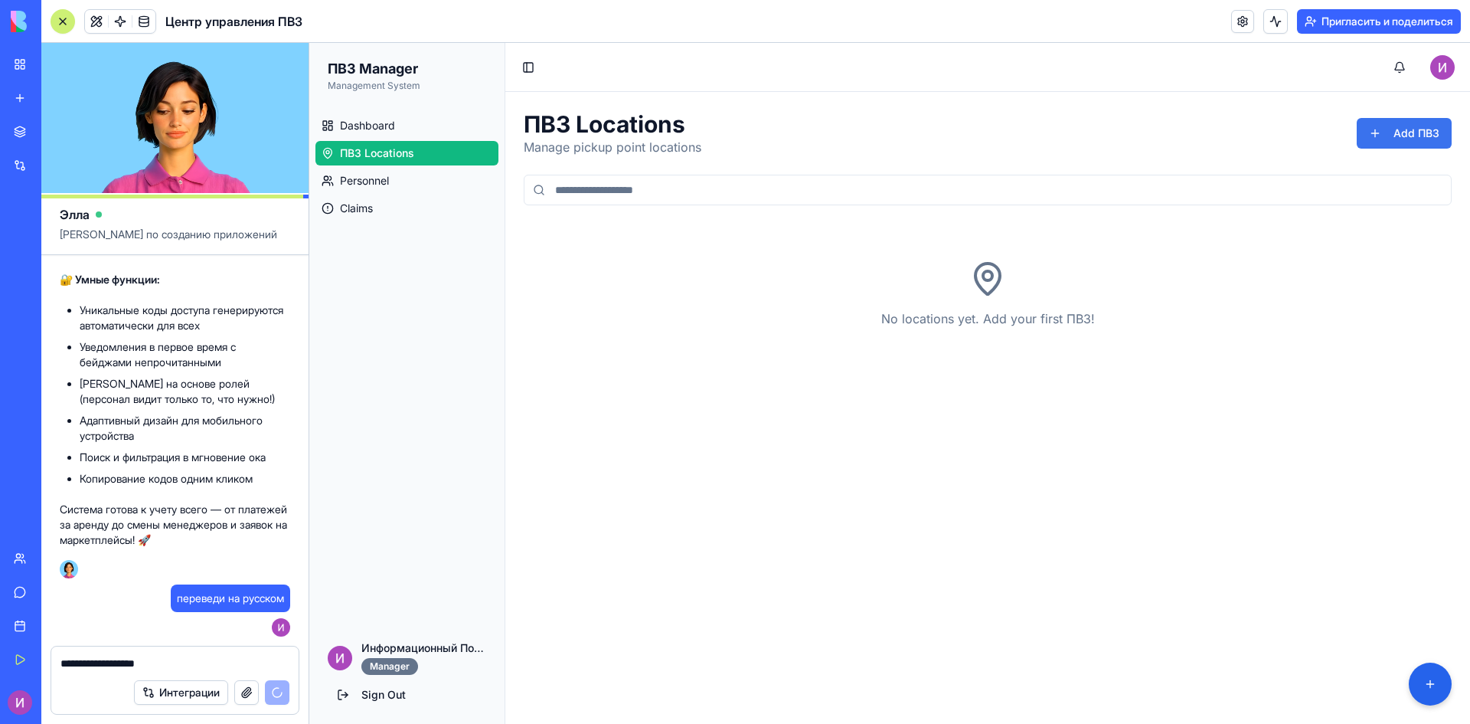
click at [1371, 139] on button "Add ПВЗ" at bounding box center [1404, 133] width 95 height 31
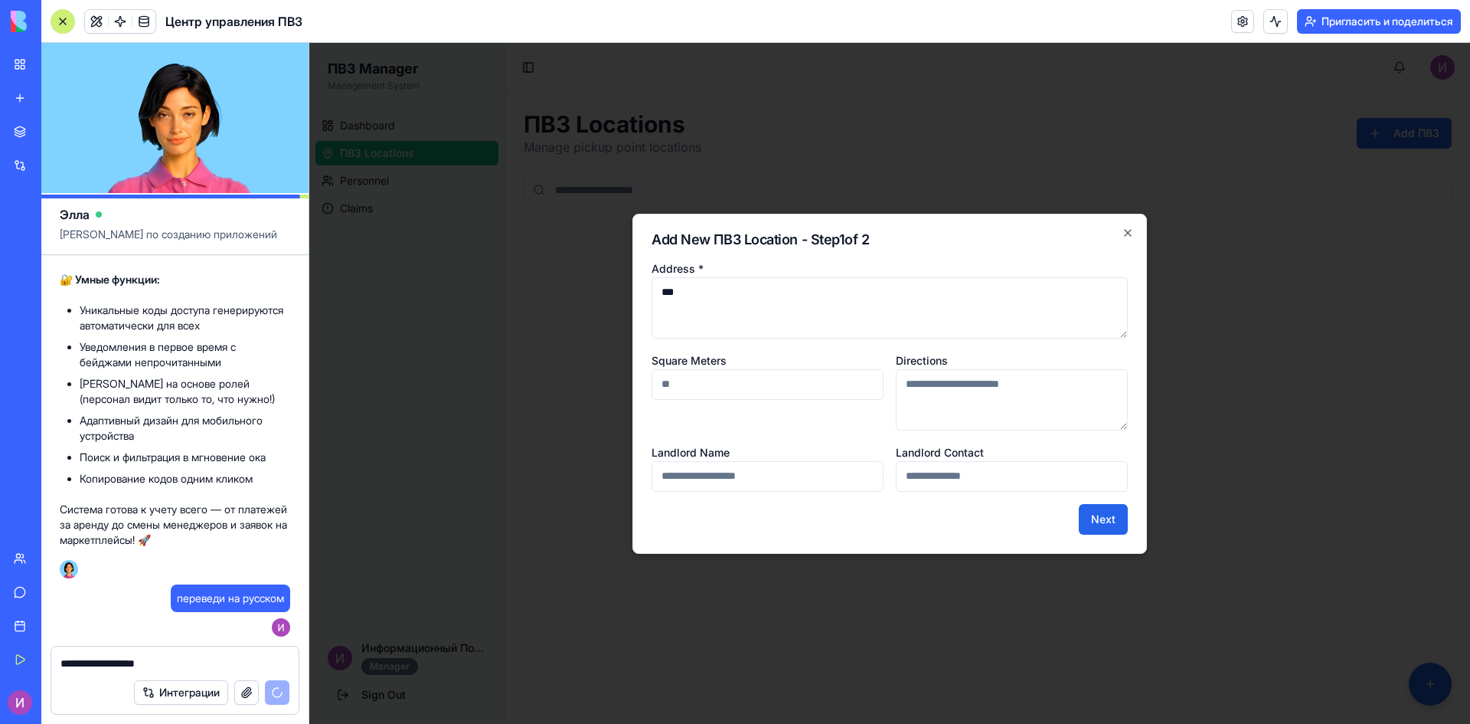
scroll to position [8186, 0]
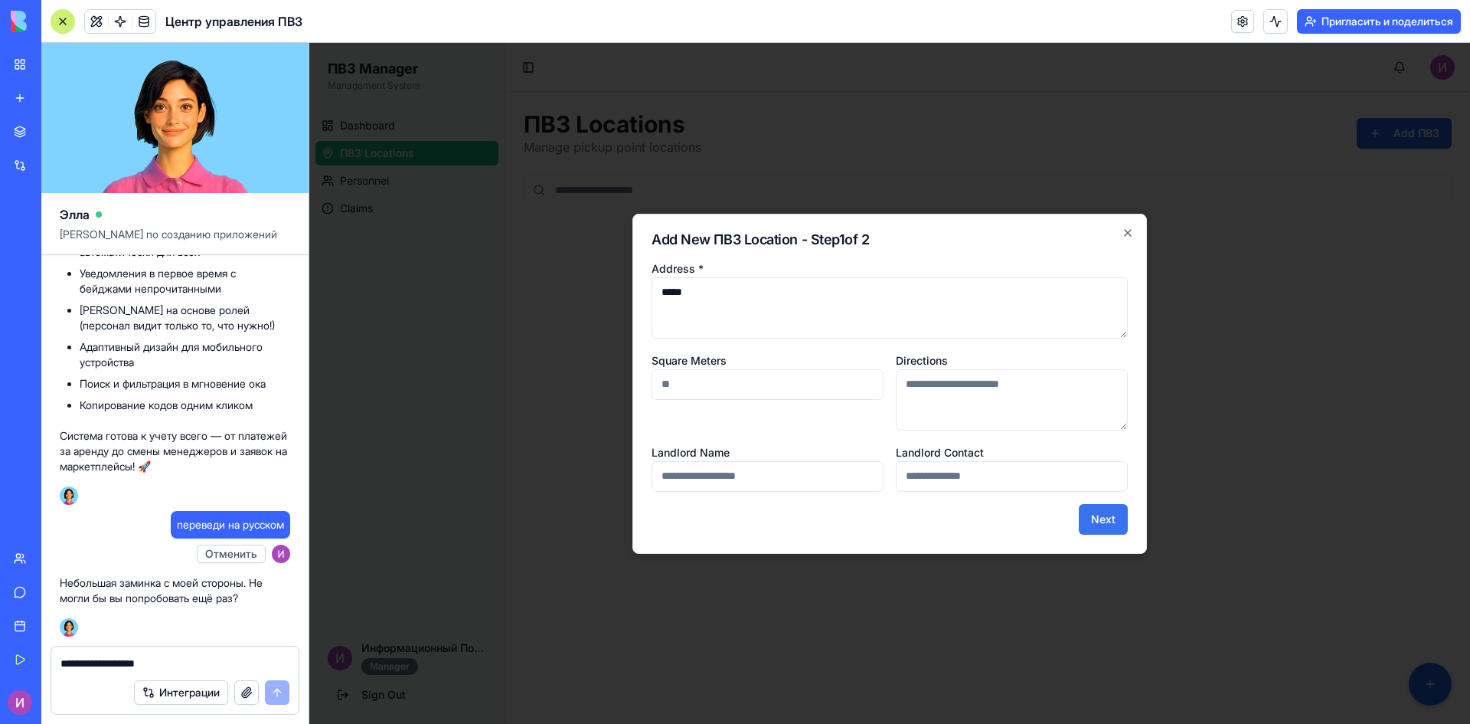
type textarea "*****"
click at [1110, 521] on button "Next" at bounding box center [1103, 519] width 49 height 31
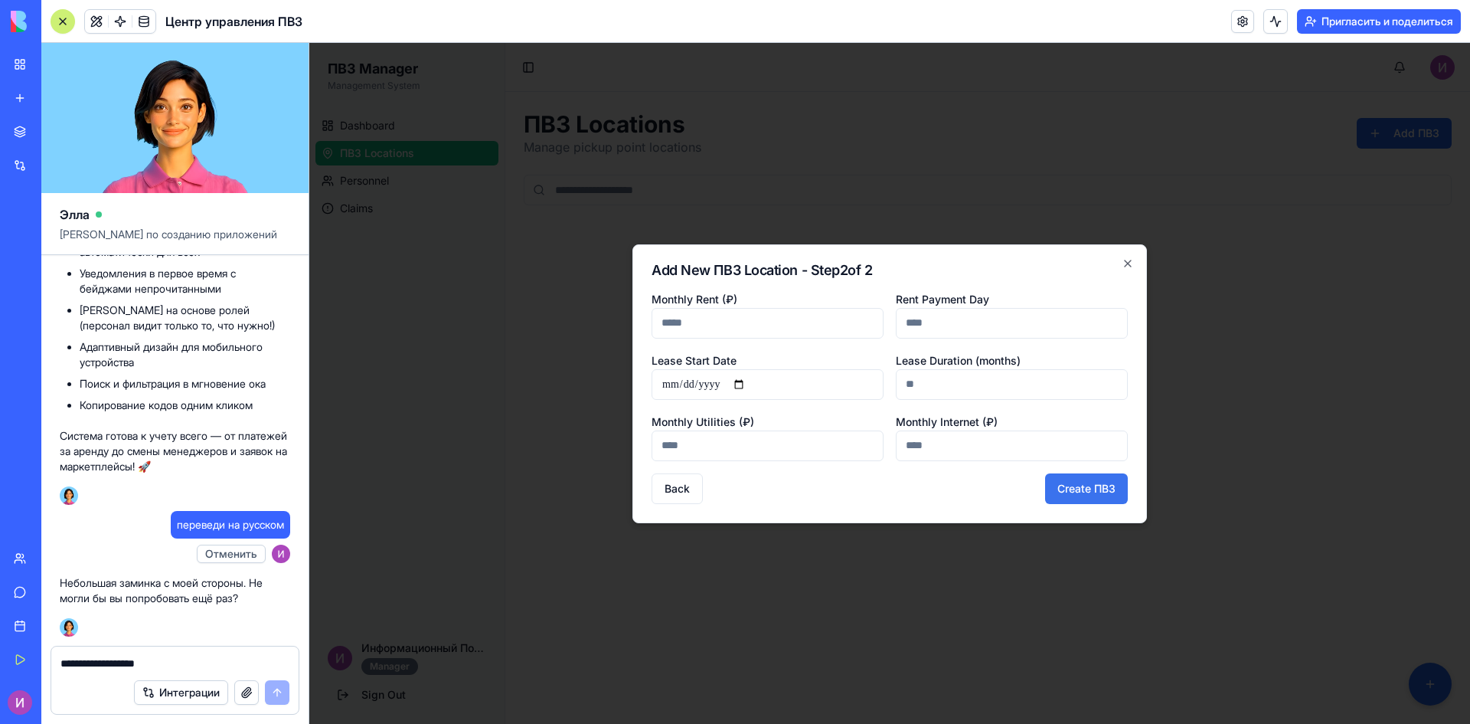
click at [1070, 490] on button "Create ПВЗ" at bounding box center [1086, 488] width 83 height 31
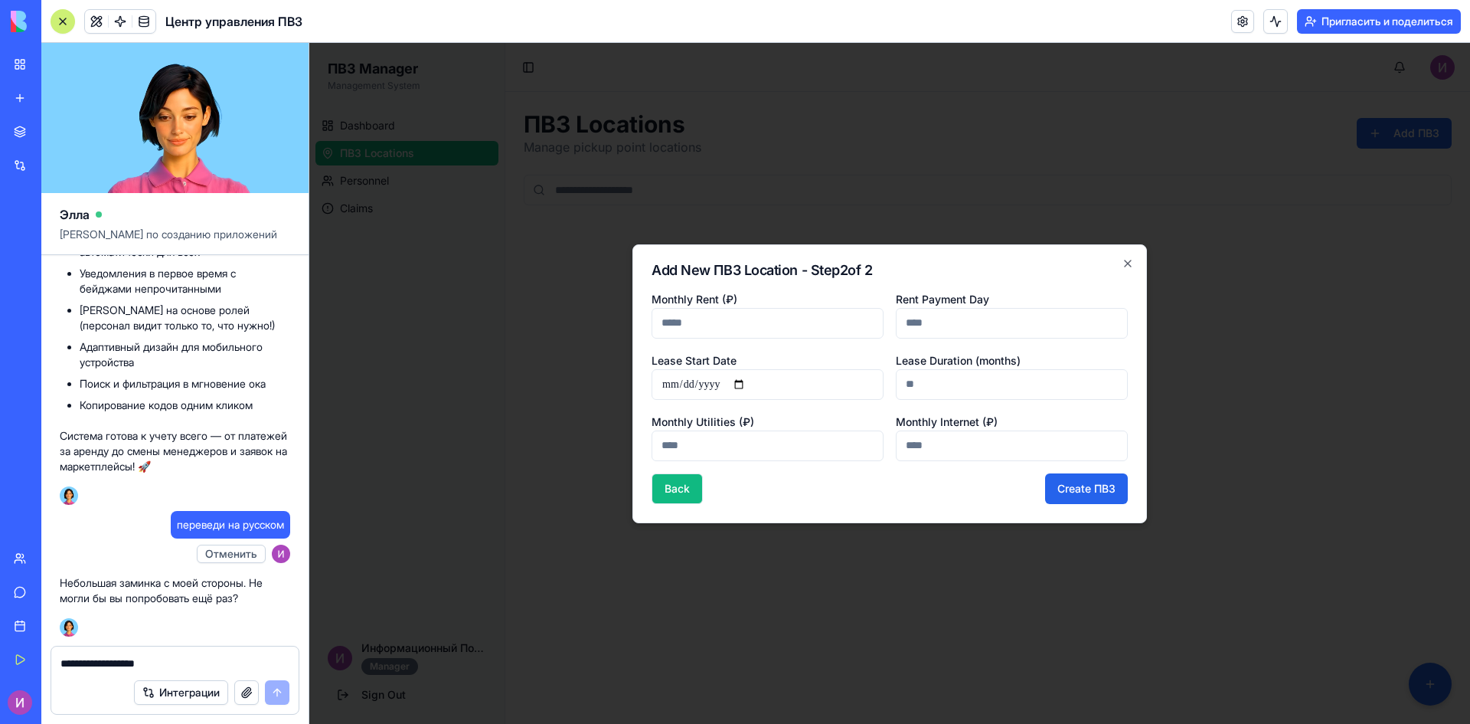
click at [701, 489] on button "Back" at bounding box center [677, 488] width 51 height 31
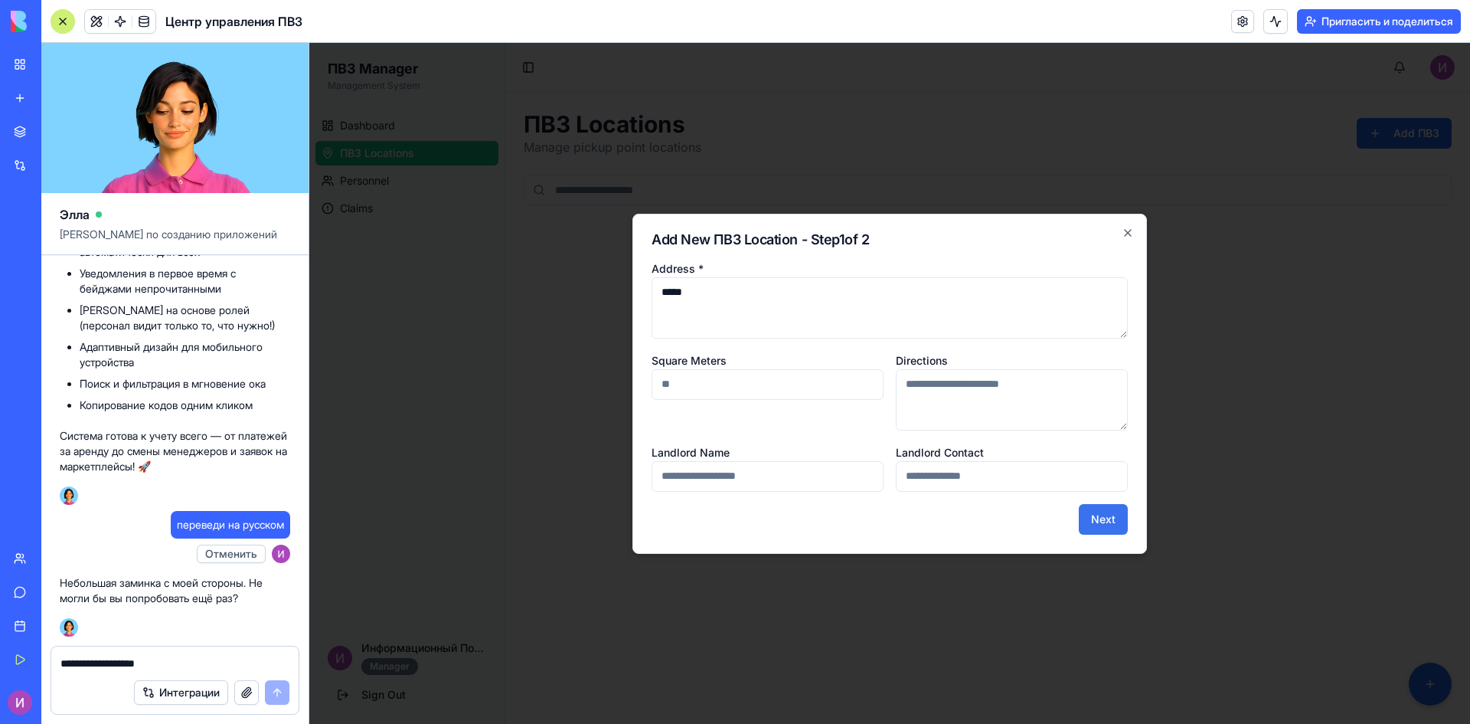
click at [1114, 521] on button "Next" at bounding box center [1103, 519] width 49 height 31
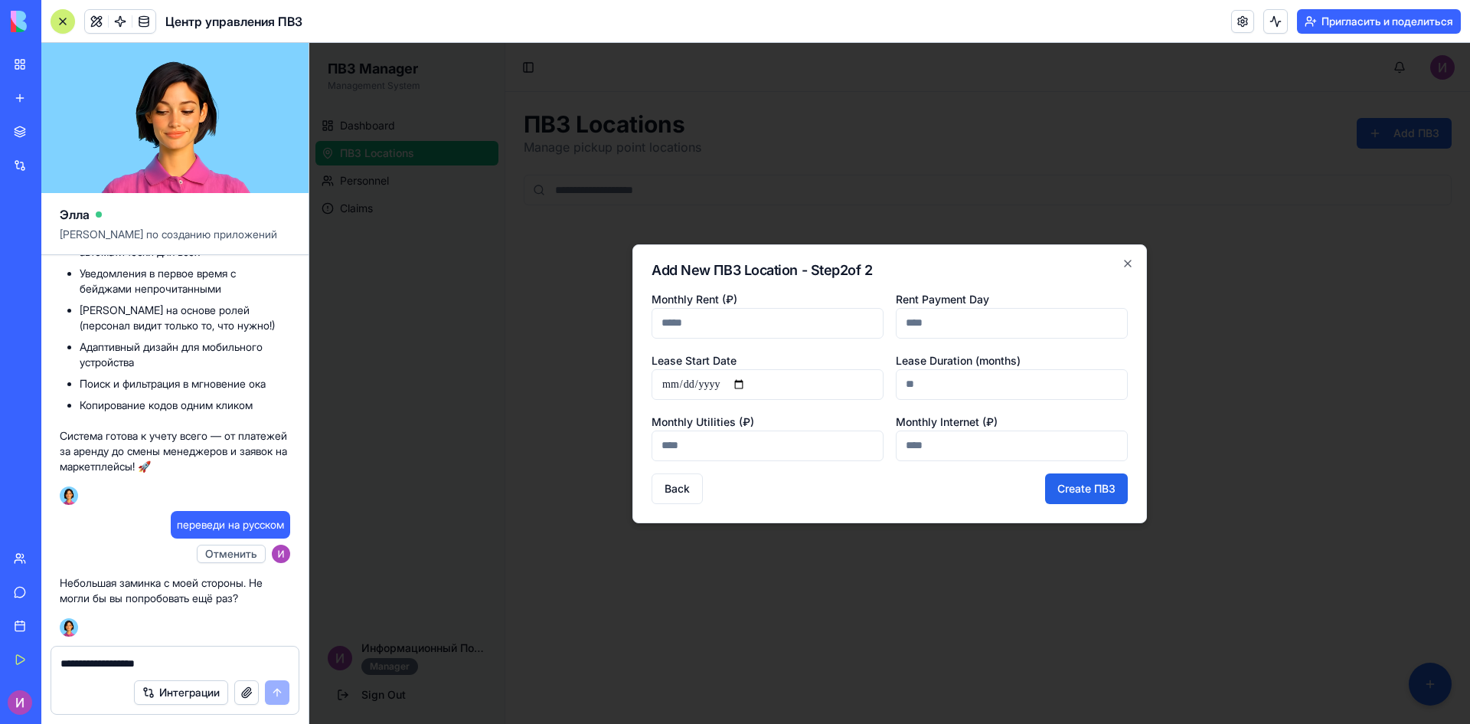
click at [742, 320] on input "Monthly Rent (₽)" at bounding box center [768, 323] width 232 height 31
type input "*"
click at [921, 325] on input "Rent Payment Day" at bounding box center [1012, 323] width 232 height 31
type input "*"
click at [760, 378] on input "Lease Start Date" at bounding box center [768, 384] width 232 height 31
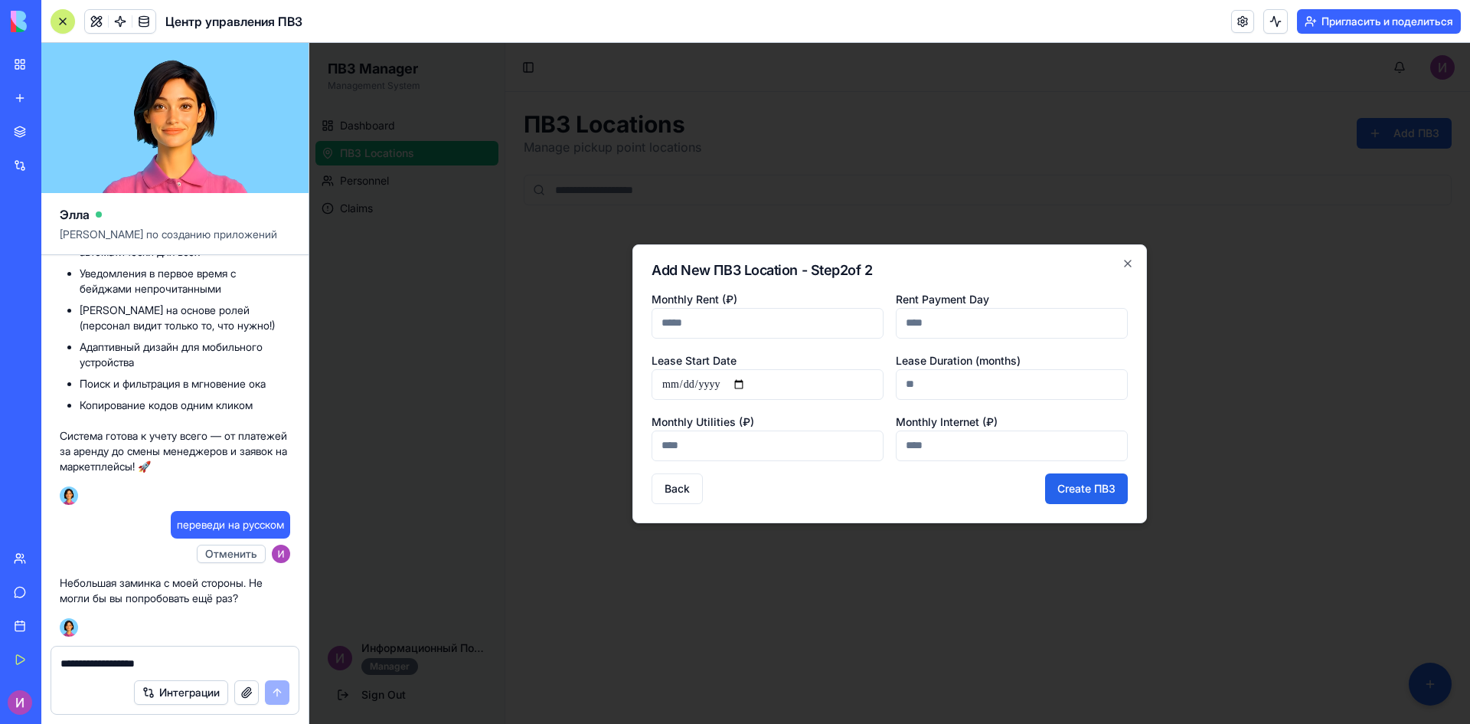
click at [716, 380] on input "Lease Start Date" at bounding box center [768, 384] width 232 height 31
click at [744, 385] on input "Lease Start Date" at bounding box center [768, 384] width 232 height 31
type input "**********"
click at [945, 378] on input "Lease Duration (months)" at bounding box center [1012, 384] width 232 height 31
click at [1095, 503] on button "Create ПВЗ" at bounding box center [1086, 488] width 83 height 31
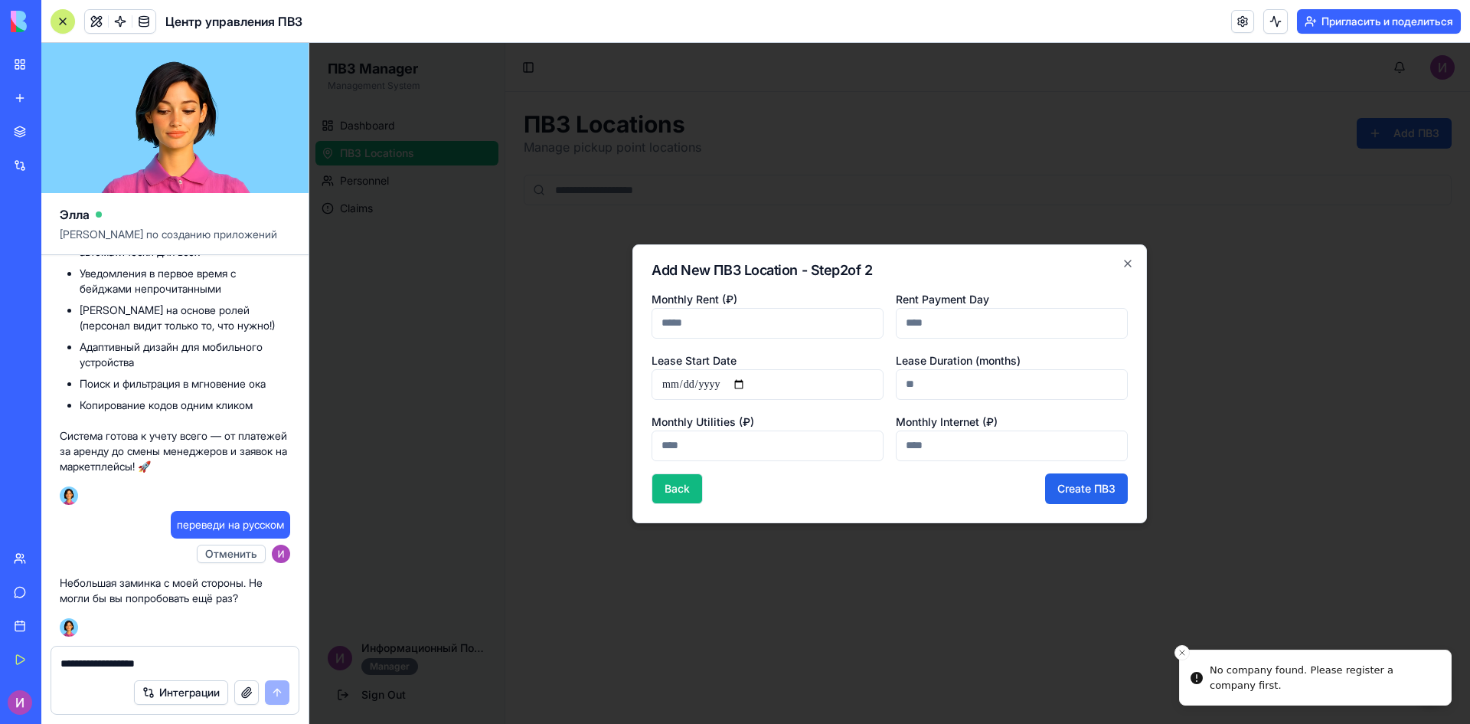
click at [662, 501] on button "Back" at bounding box center [677, 488] width 51 height 31
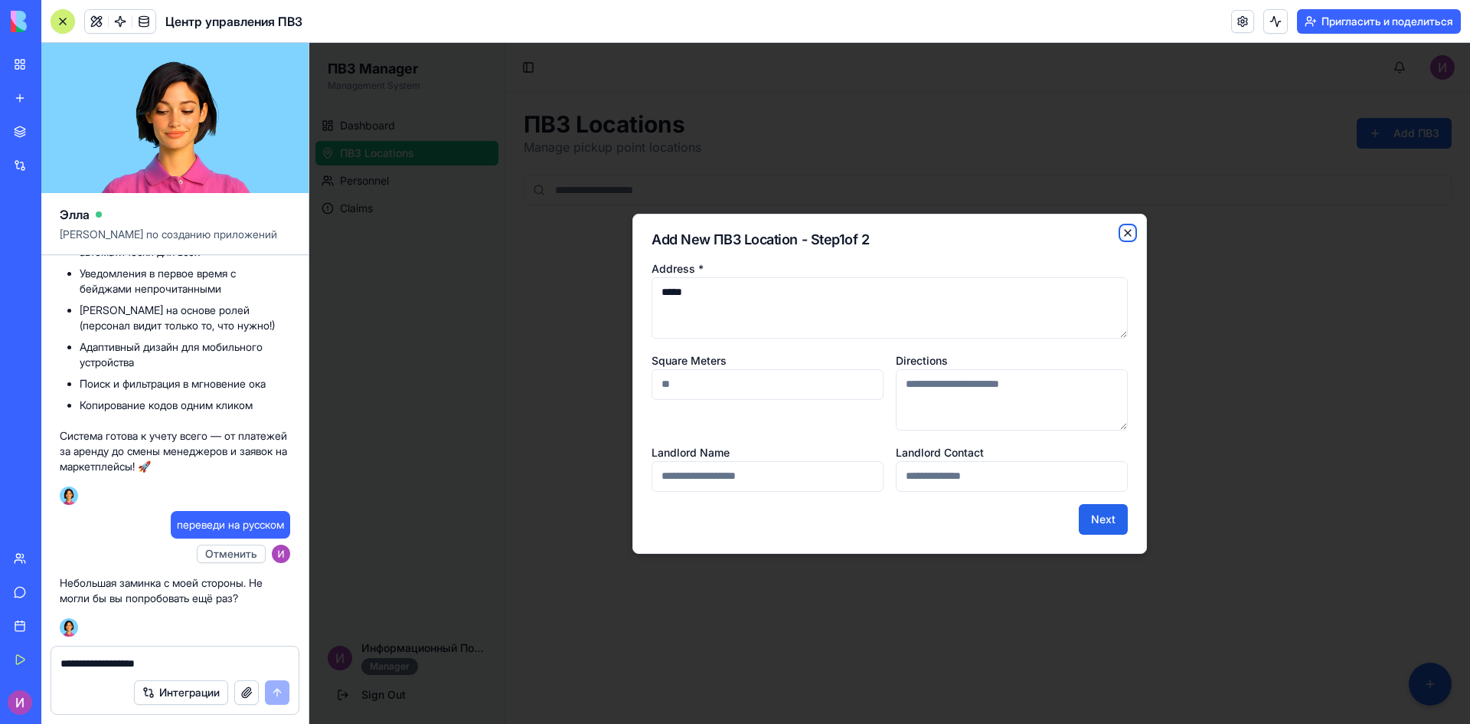
click at [1128, 233] on icon "button" at bounding box center [1128, 233] width 6 height 6
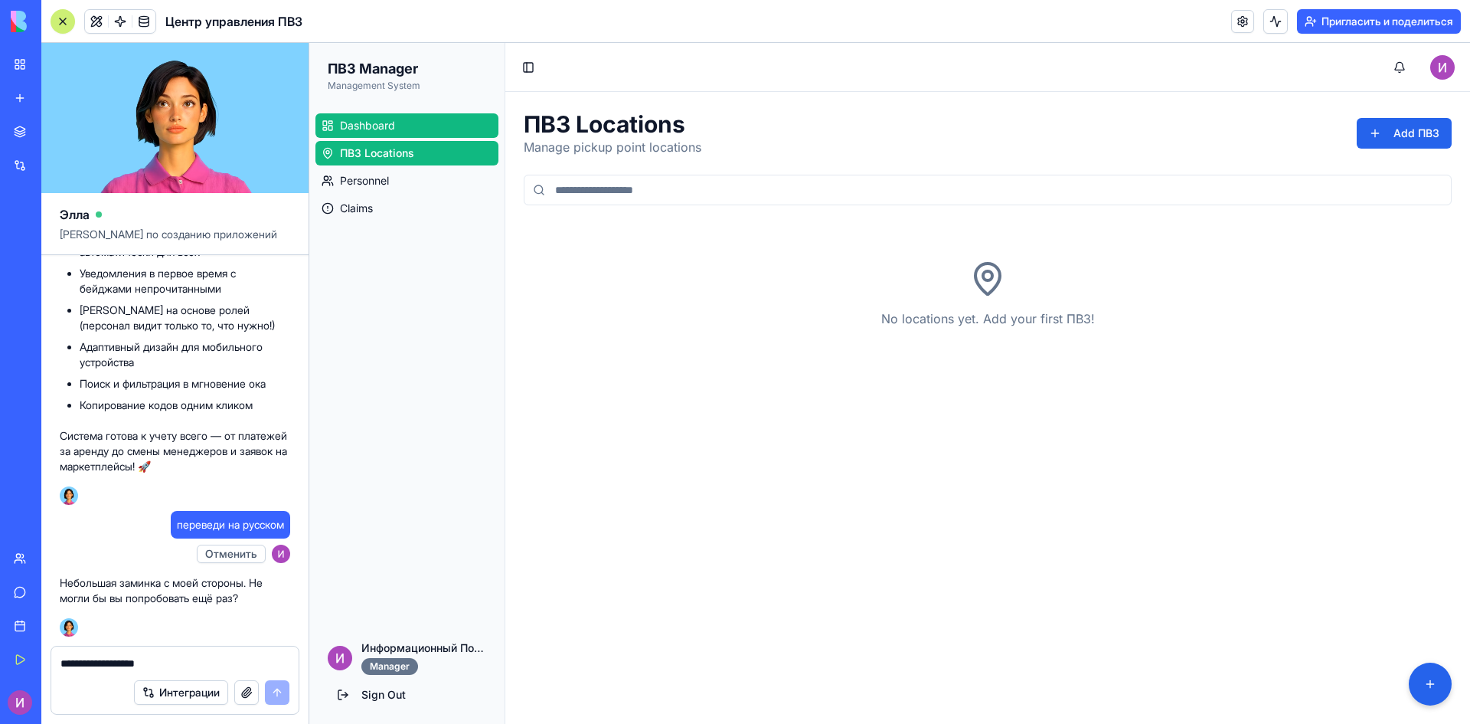
click at [423, 119] on link "Dashboard" at bounding box center [406, 125] width 183 height 25
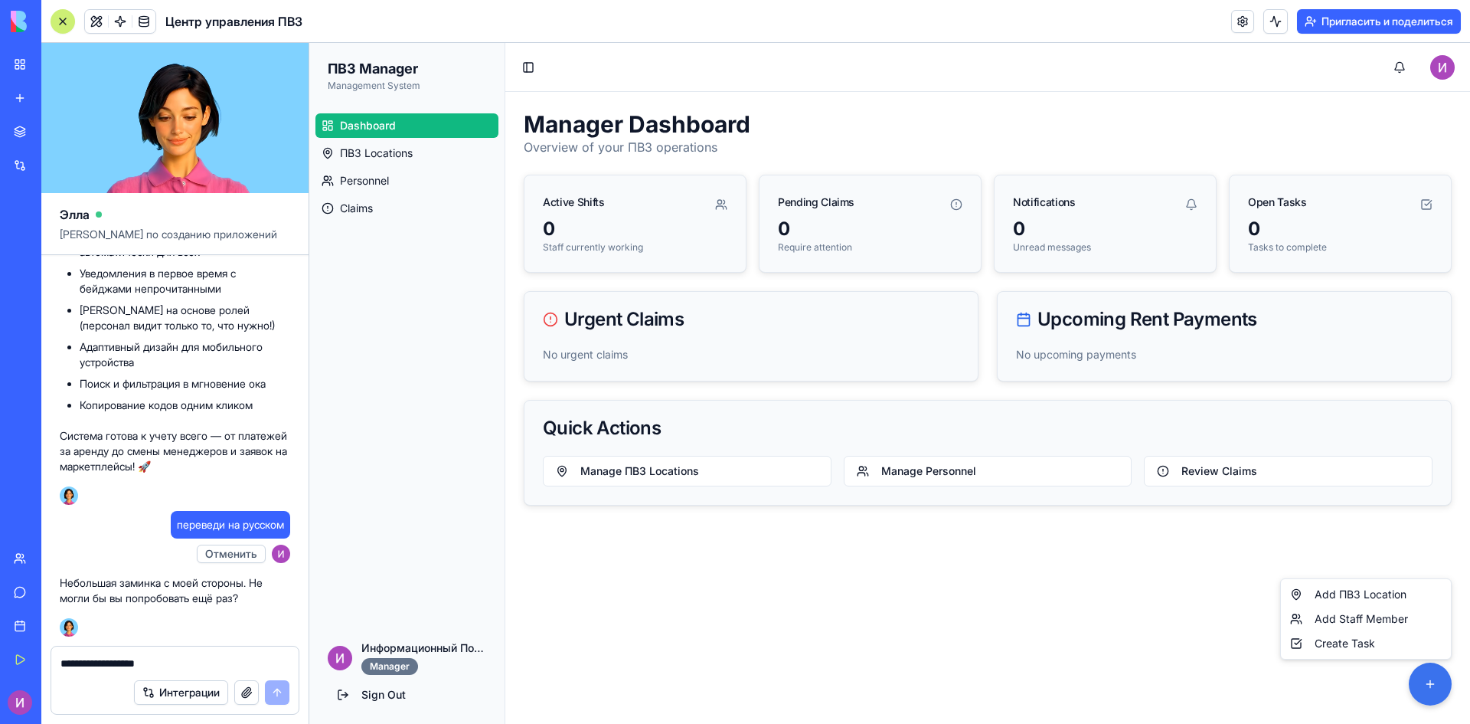
click at [1436, 692] on html "ПВЗ Manager Management System Dashboard ПВЗ Locations Personnel Claims Информац…" at bounding box center [889, 383] width 1161 height 681
click at [881, 531] on html "ПВЗ Manager Management System Dashboard ПВЗ Locations Personnel Claims Информац…" at bounding box center [889, 383] width 1161 height 681
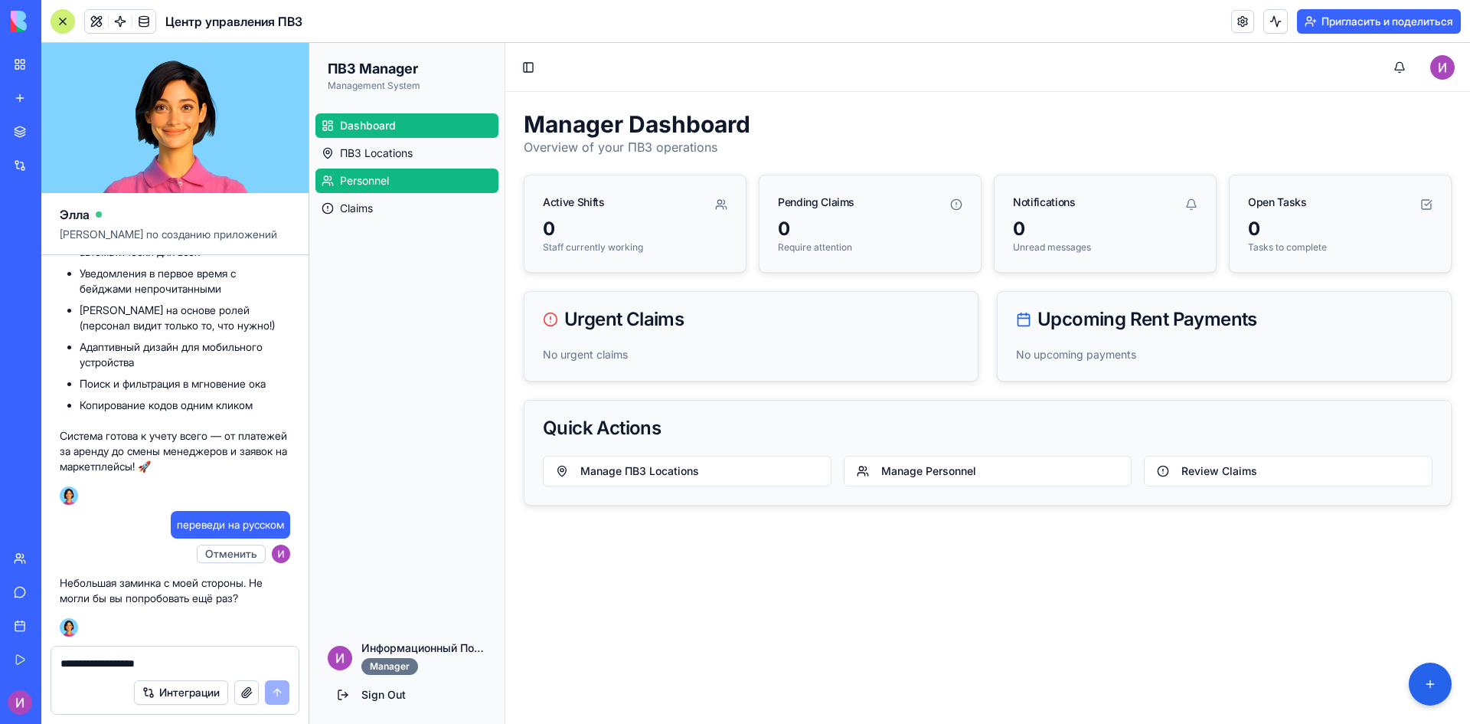
click at [378, 174] on span "Personnel" at bounding box center [364, 180] width 49 height 15
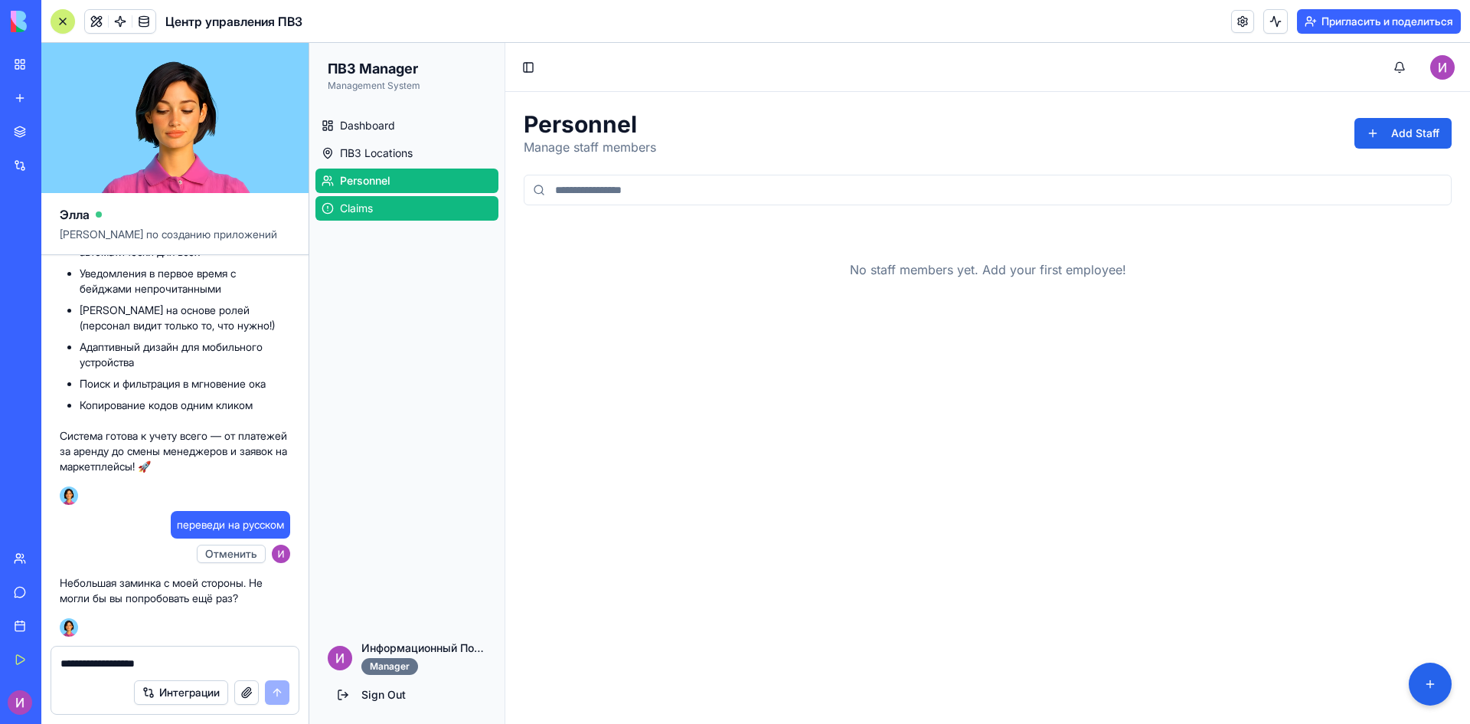
click at [374, 203] on link "Claims" at bounding box center [406, 208] width 183 height 25
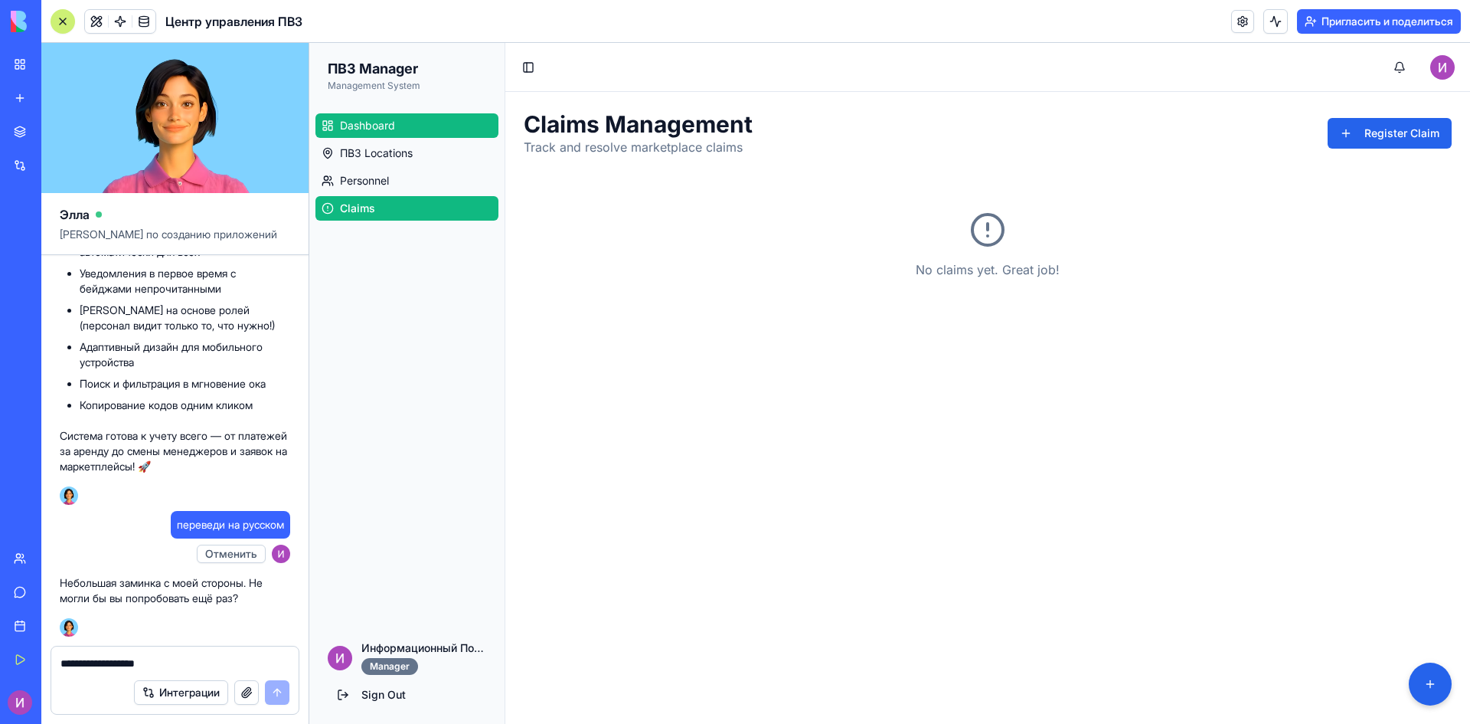
click at [386, 123] on span "Dashboard" at bounding box center [367, 125] width 55 height 15
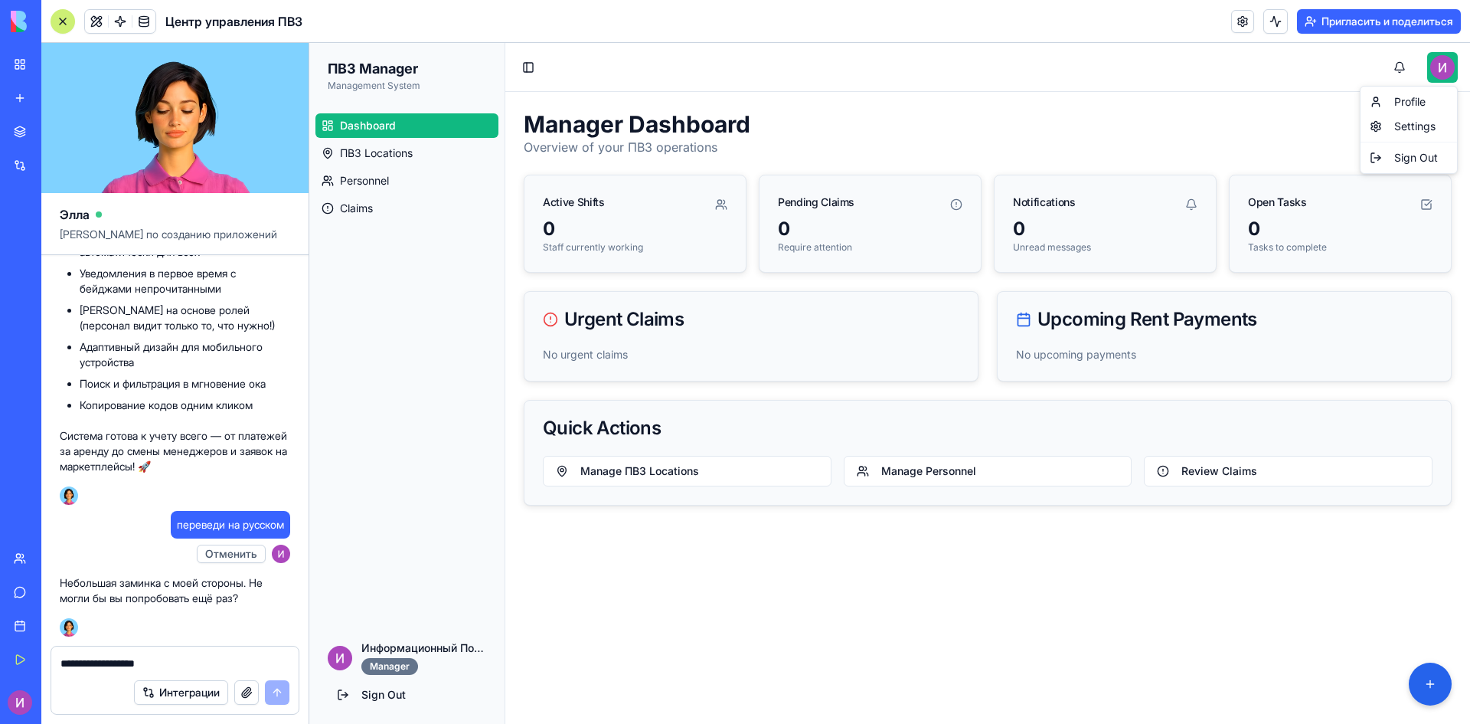
click at [1446, 69] on html "ПВЗ Manager Management System Dashboard ПВЗ Locations Personnel Claims Информац…" at bounding box center [889, 383] width 1161 height 681
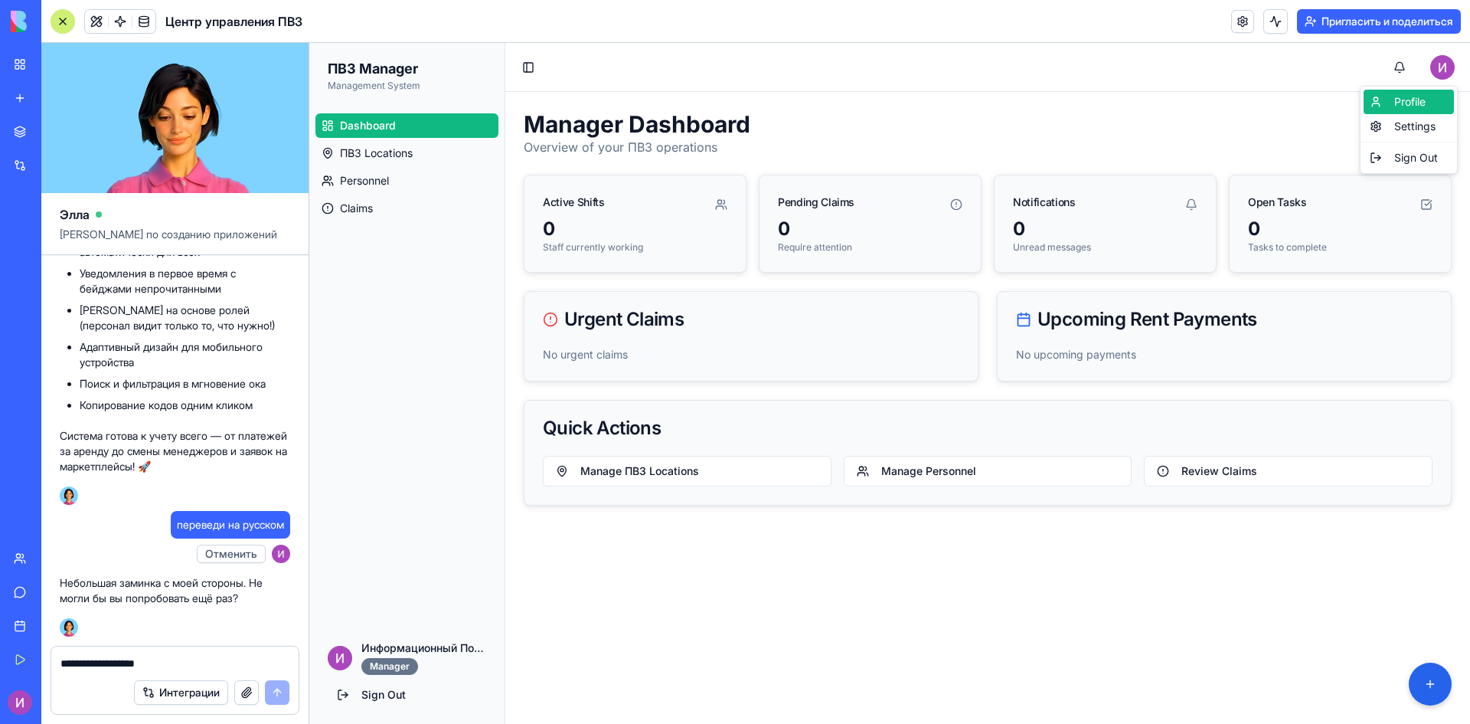
click at [1407, 110] on div "Profile" at bounding box center [1409, 102] width 90 height 25
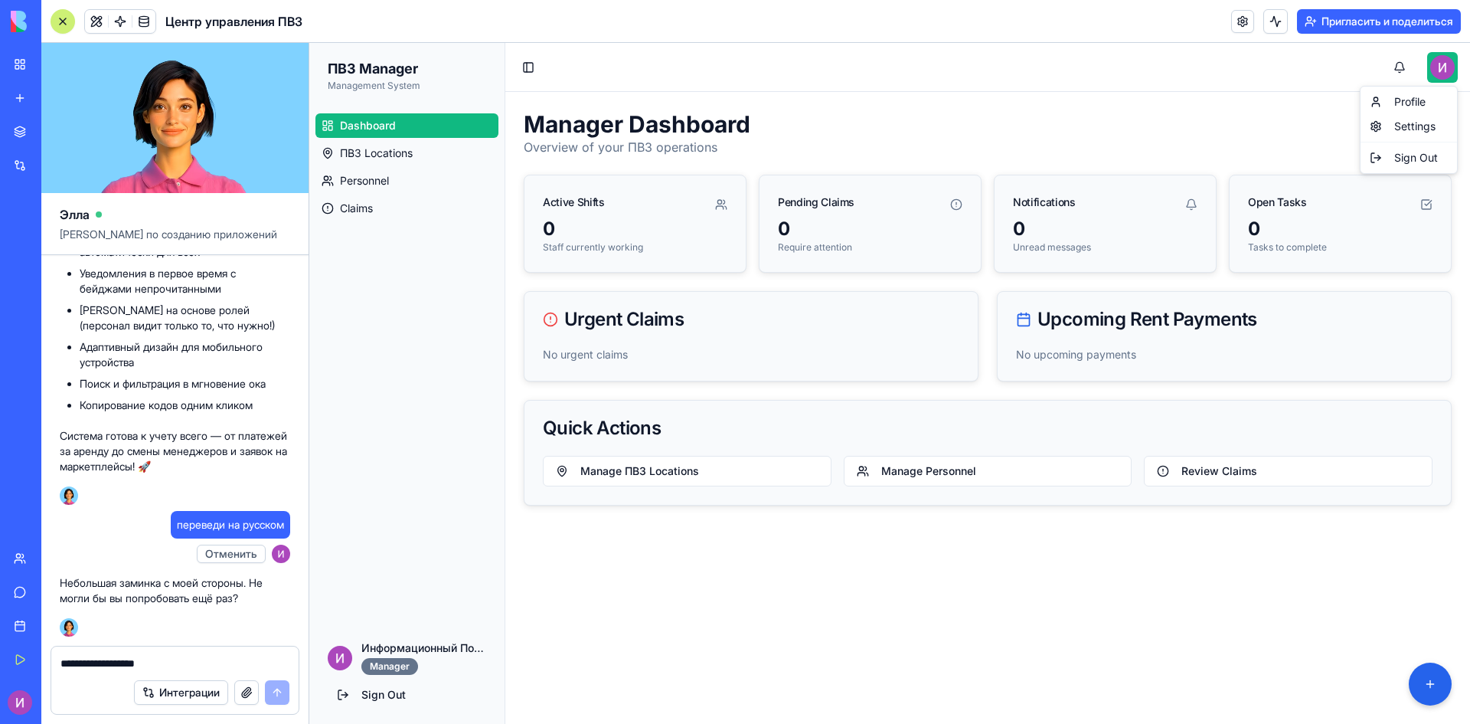
click at [1448, 60] on html "ПВЗ Manager Management System Dashboard ПВЗ Locations Personnel Claims Информац…" at bounding box center [889, 383] width 1161 height 681
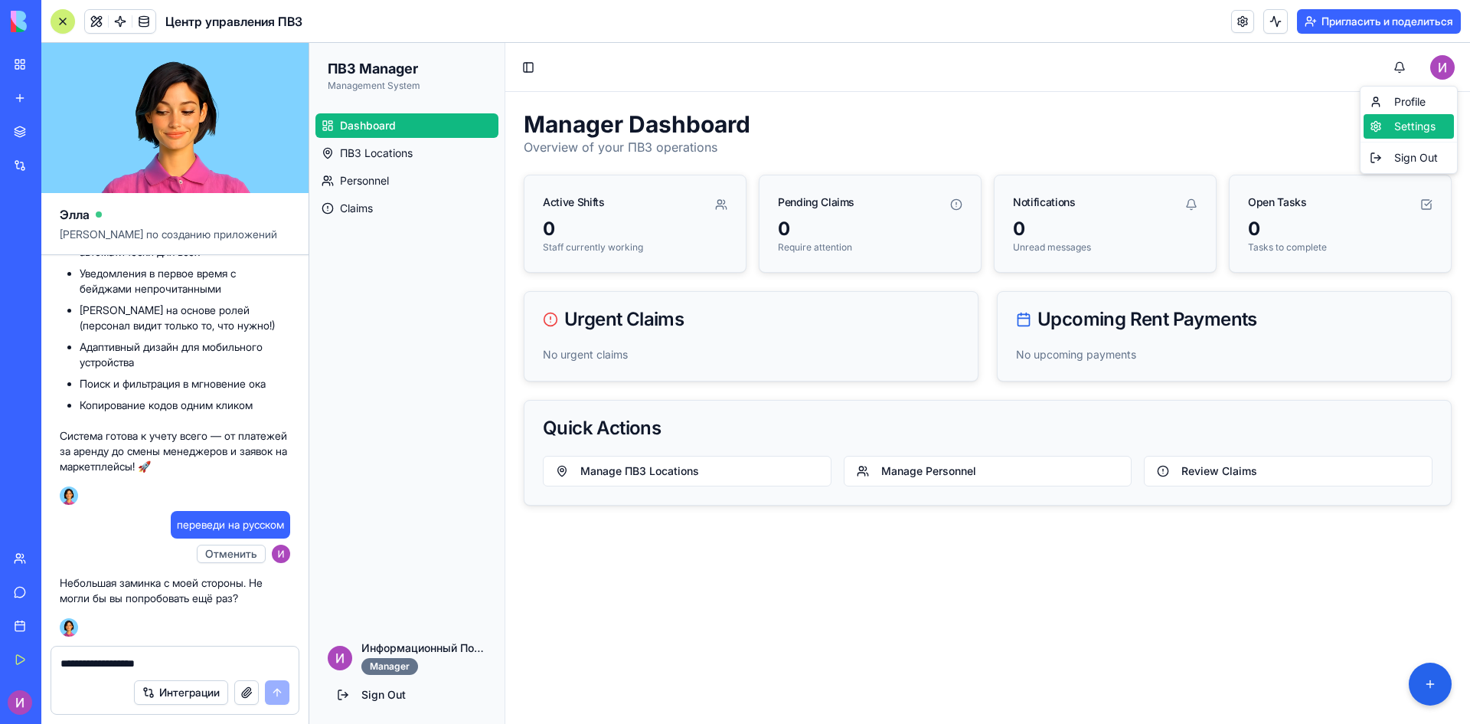
click at [1404, 129] on div "Settings" at bounding box center [1409, 126] width 90 height 25
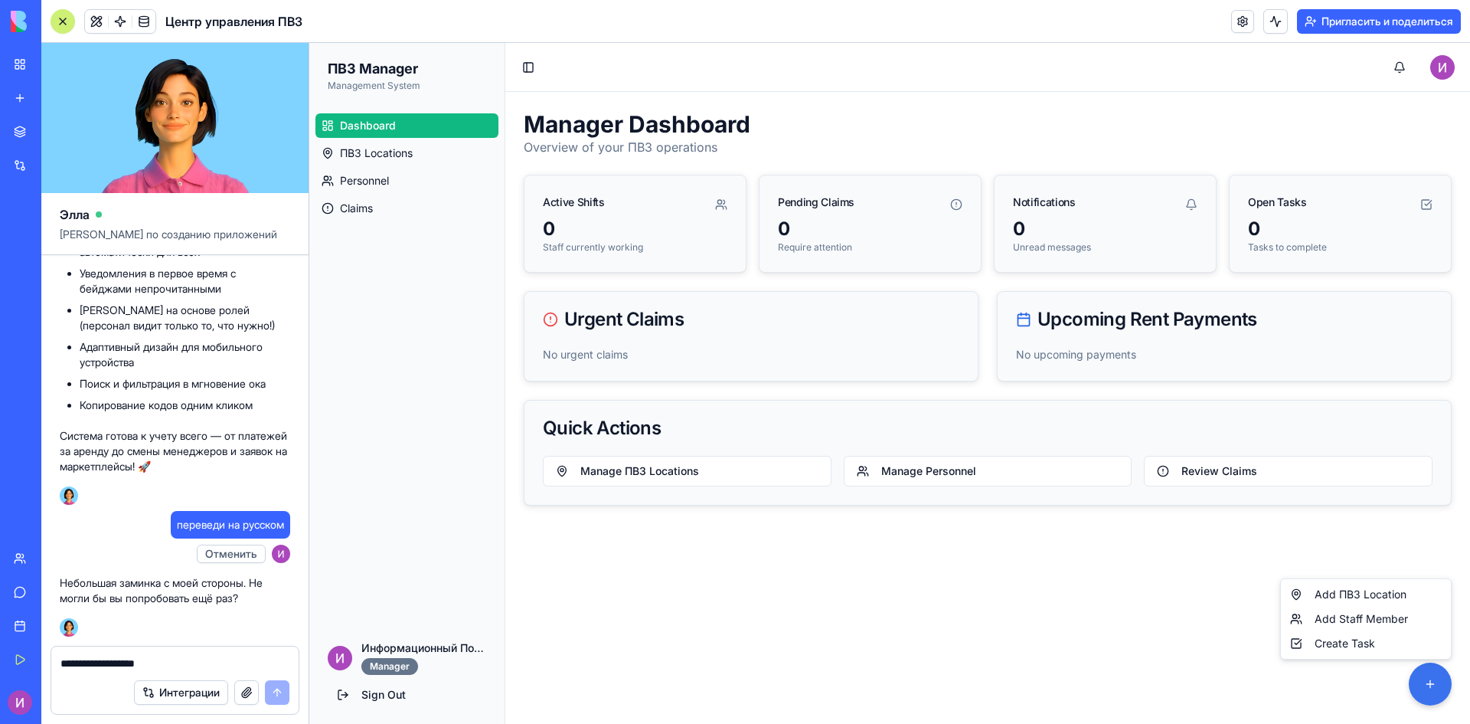
click at [1436, 683] on html "ПВЗ Manager Management System Dashboard ПВЗ Locations Personnel Claims Информац…" at bounding box center [889, 383] width 1161 height 681
click at [1318, 634] on div "Create Task" at bounding box center [1366, 643] width 164 height 25
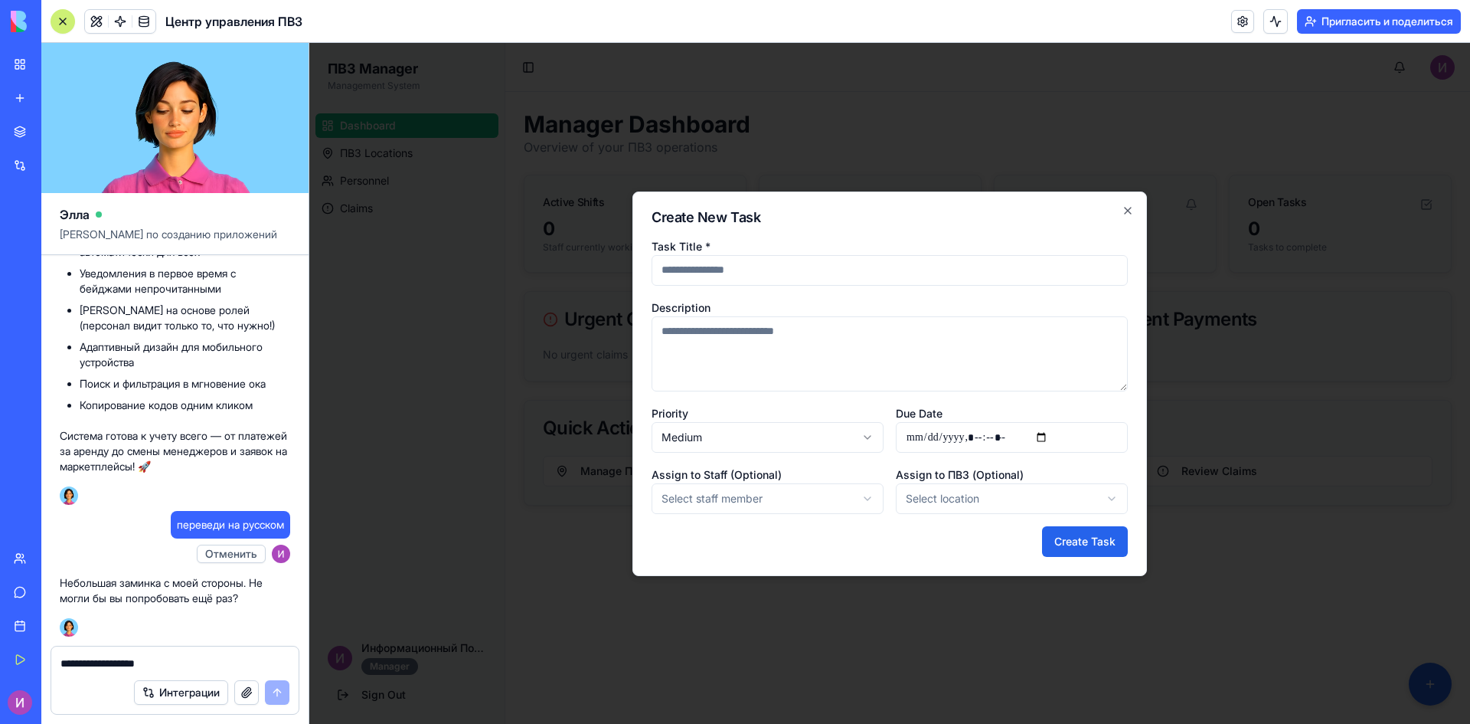
click at [1123, 217] on h2 "Create New Task" at bounding box center [890, 218] width 476 height 14
click at [1132, 214] on icon "button" at bounding box center [1128, 210] width 12 height 12
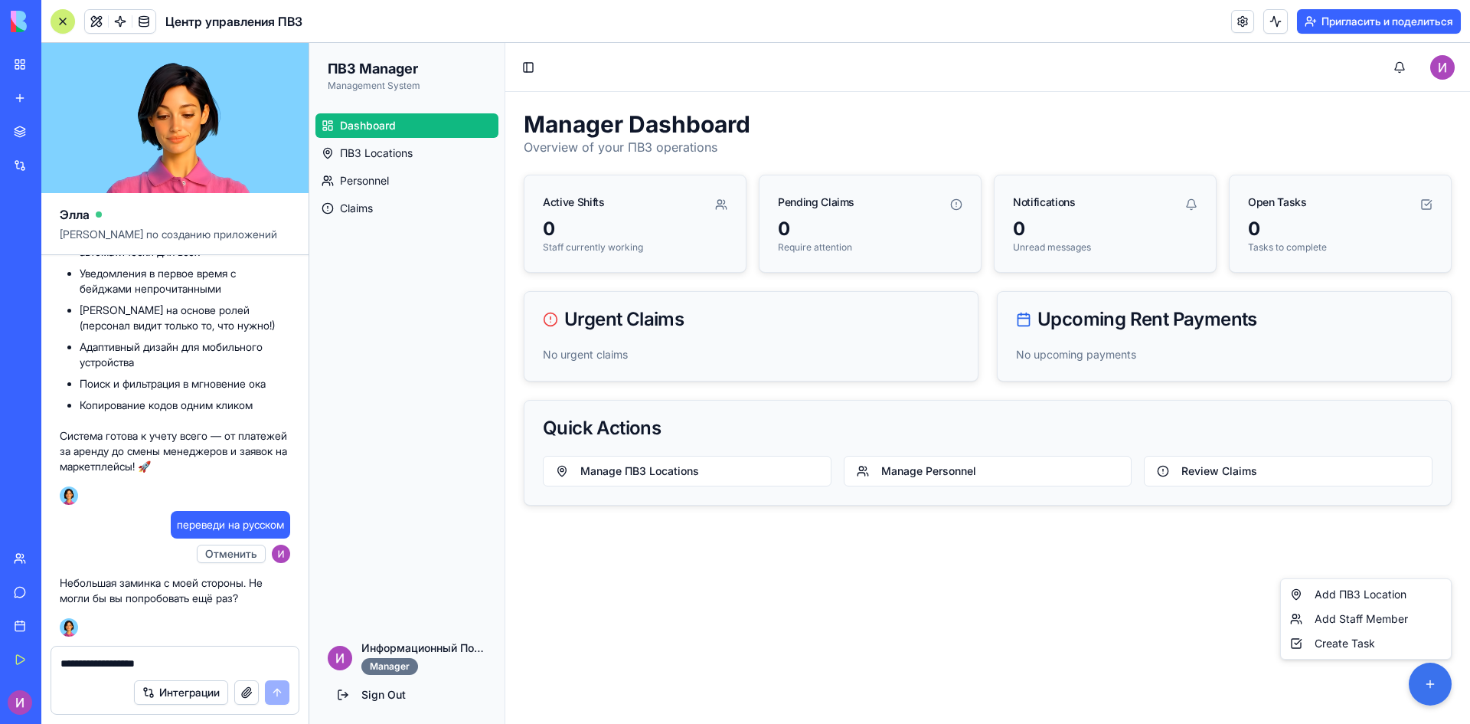
click at [1424, 691] on html "ПВЗ Manager Management System Dashboard ПВЗ Locations Personnel Claims Информац…" at bounding box center [889, 383] width 1161 height 681
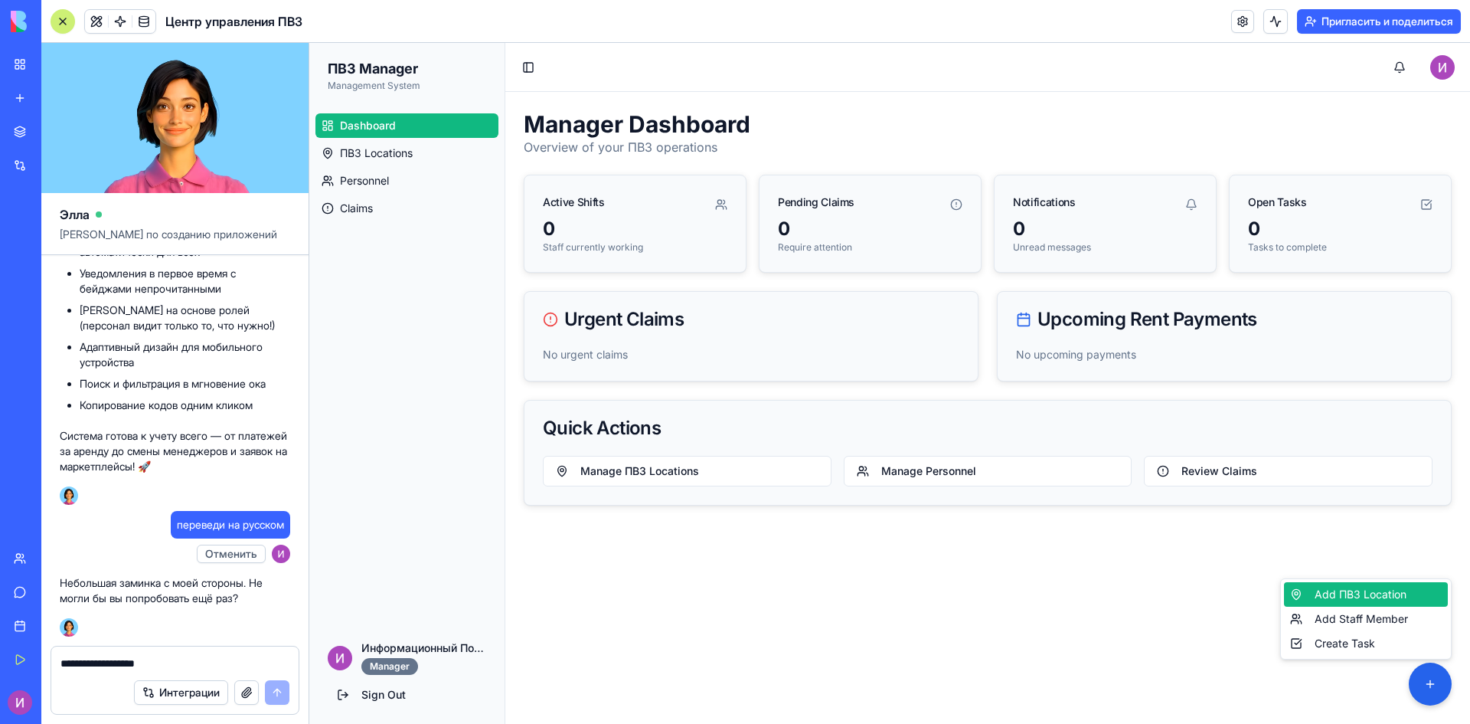
click at [1342, 597] on div "Add ПВЗ Location" at bounding box center [1366, 594] width 164 height 25
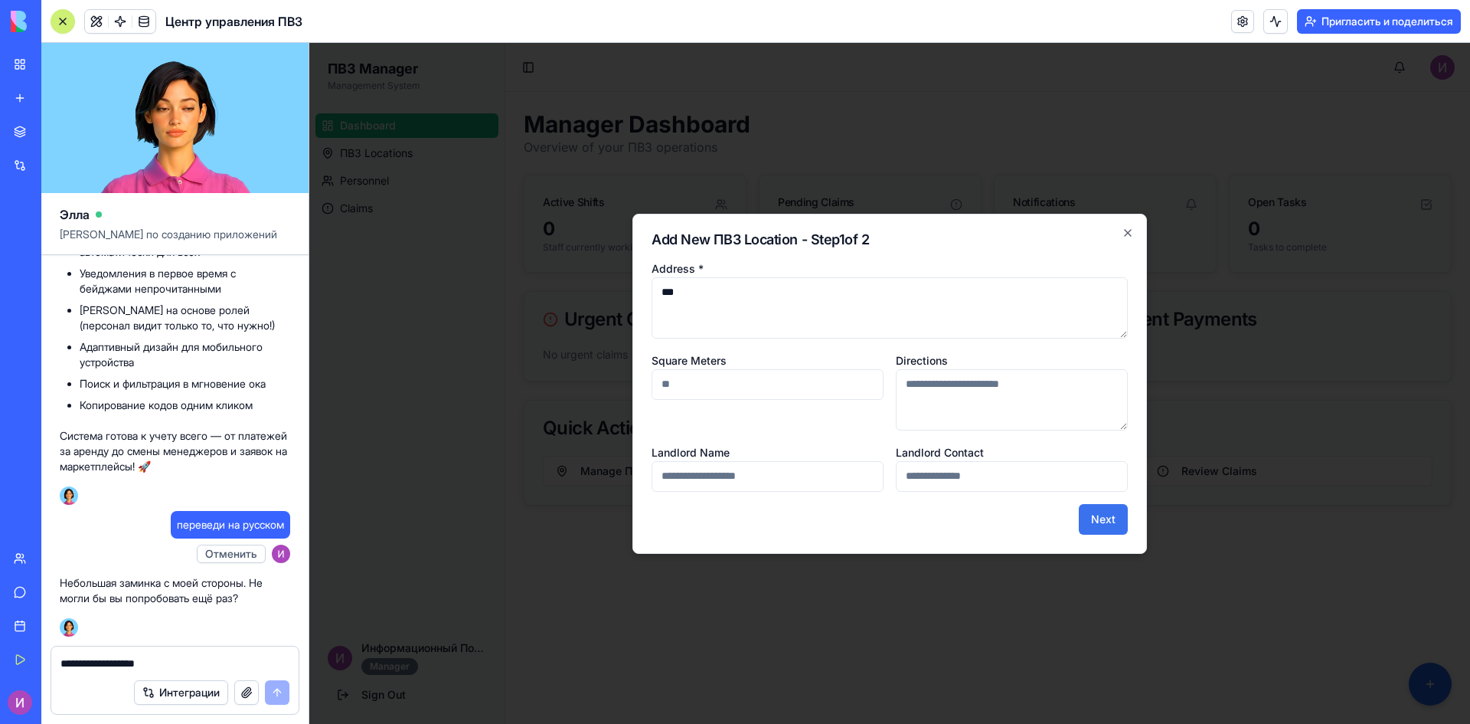
type textarea "***"
click at [1092, 519] on button "Next" at bounding box center [1103, 519] width 49 height 31
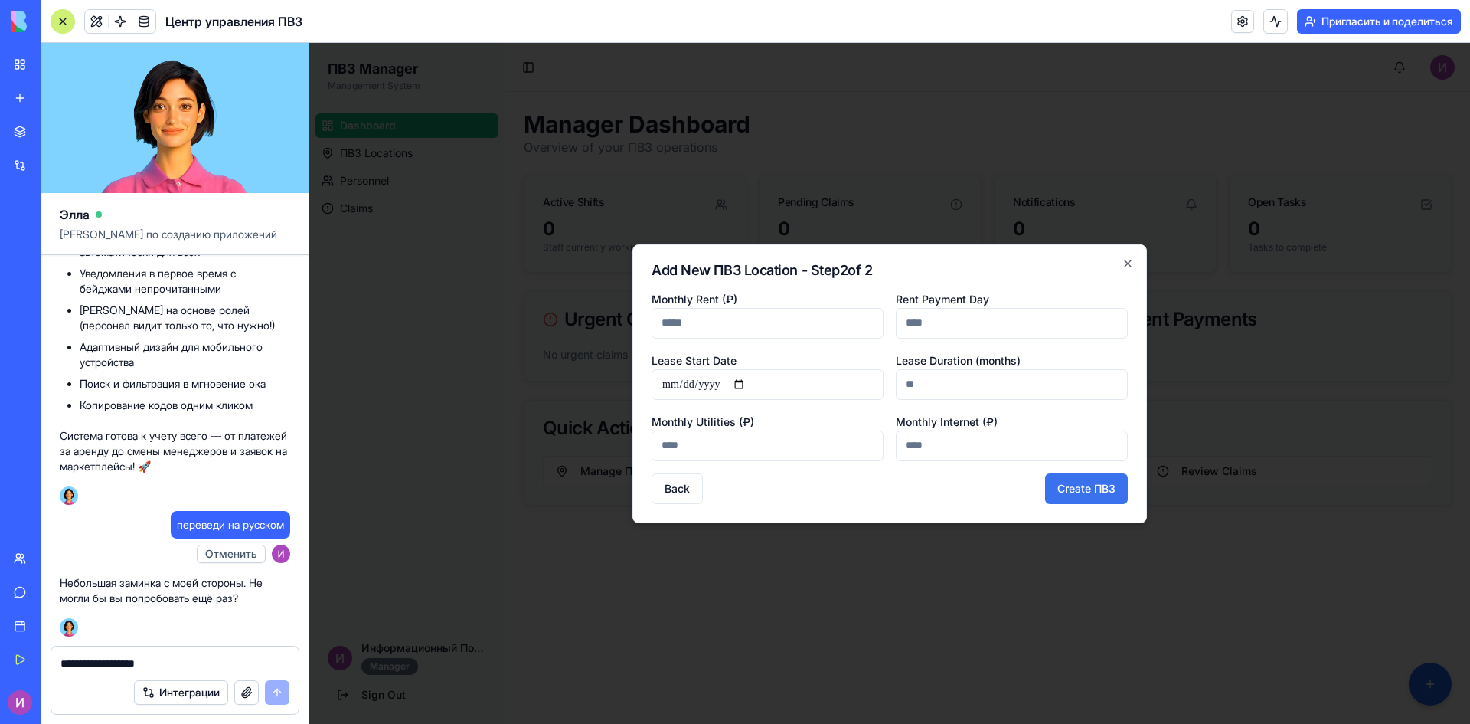
click at [1073, 493] on button "Create ПВЗ" at bounding box center [1086, 488] width 83 height 31
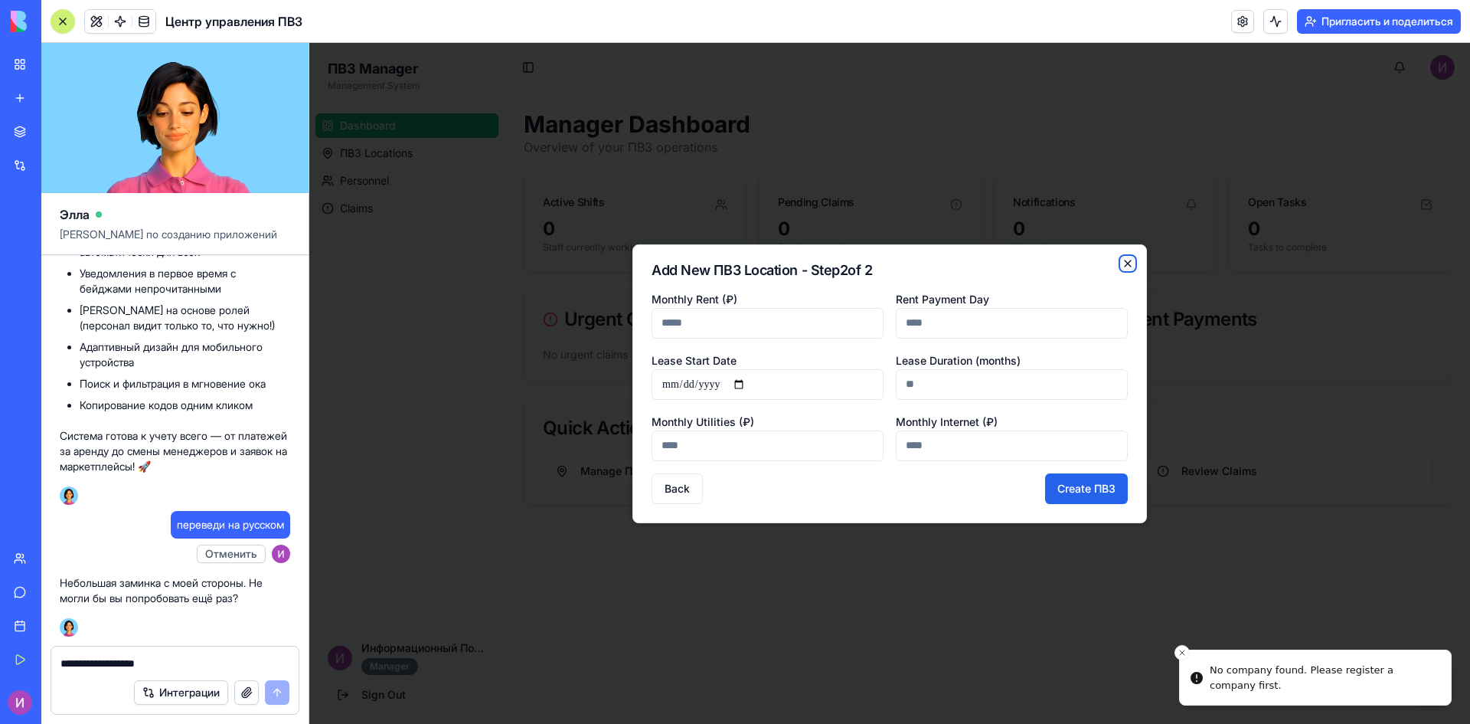
click at [1126, 263] on icon "button" at bounding box center [1128, 263] width 12 height 12
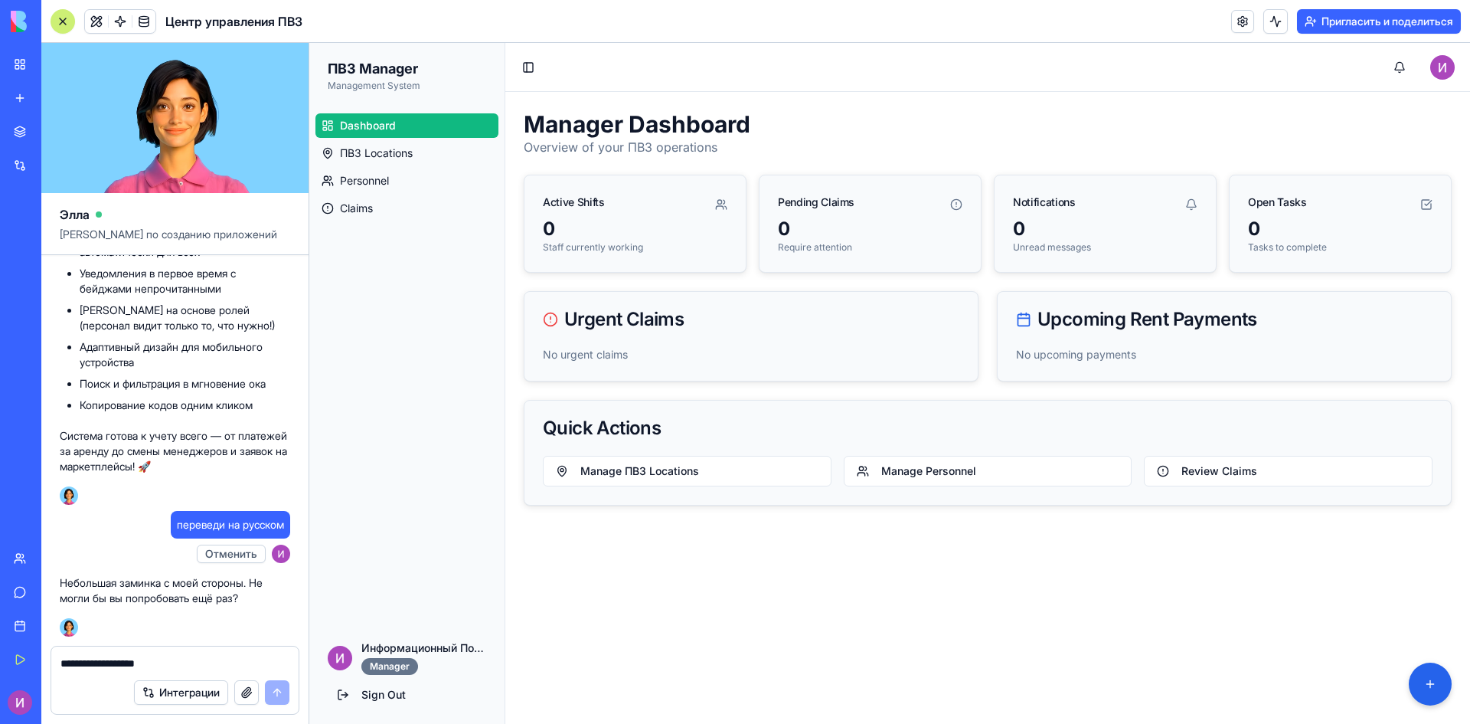
click at [227, 528] on font "переведи на русском" at bounding box center [230, 524] width 107 height 13
copy font "переведи на русском"
click at [74, 664] on textarea "**********" at bounding box center [174, 663] width 229 height 15
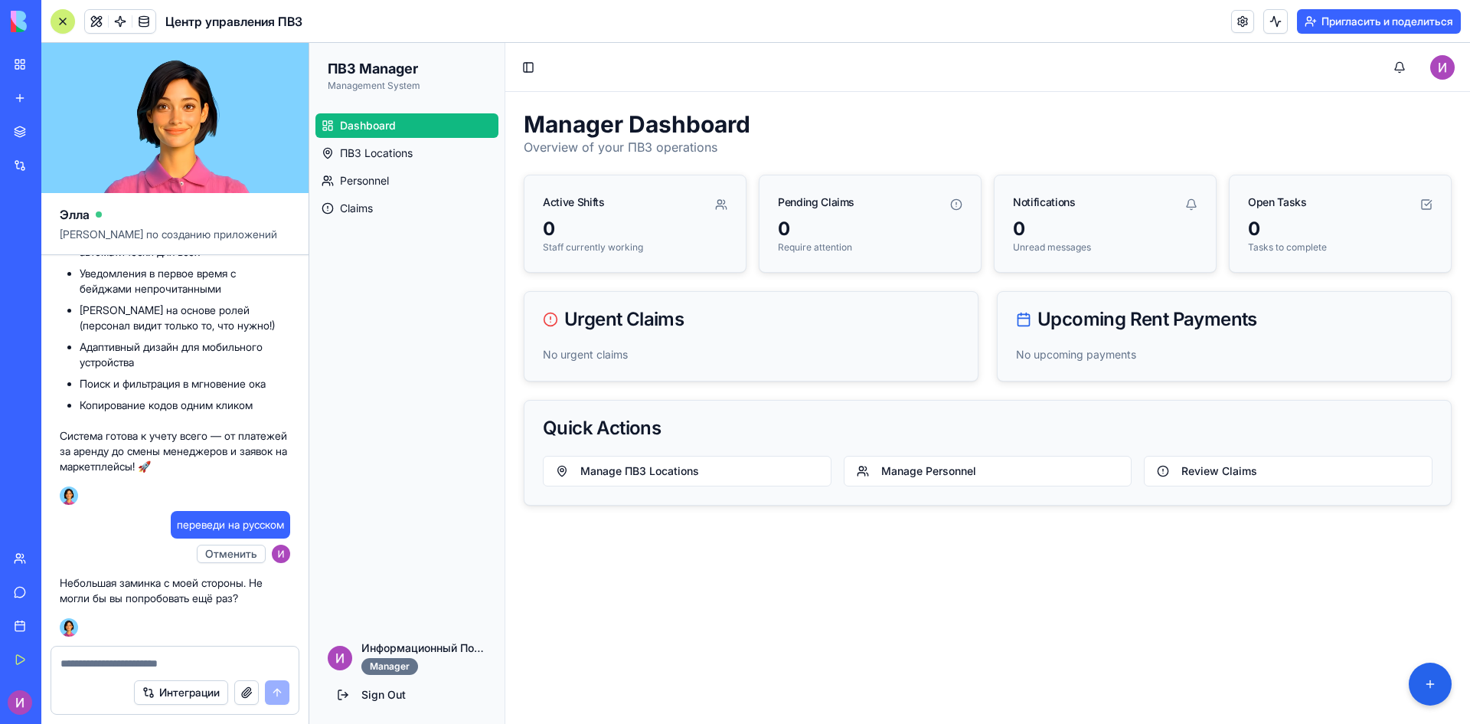
paste textarea "**********"
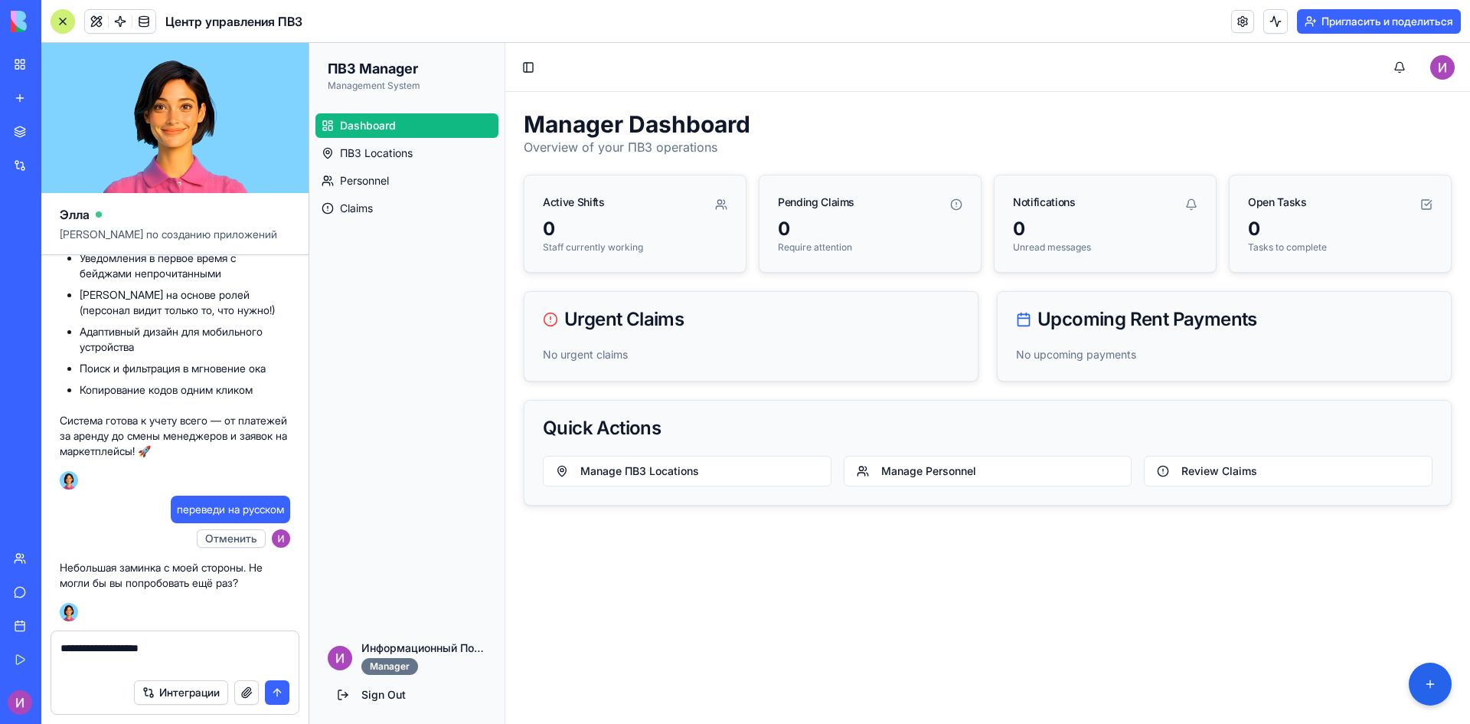
type textarea "**********"
click at [276, 692] on button "submit" at bounding box center [277, 692] width 25 height 25
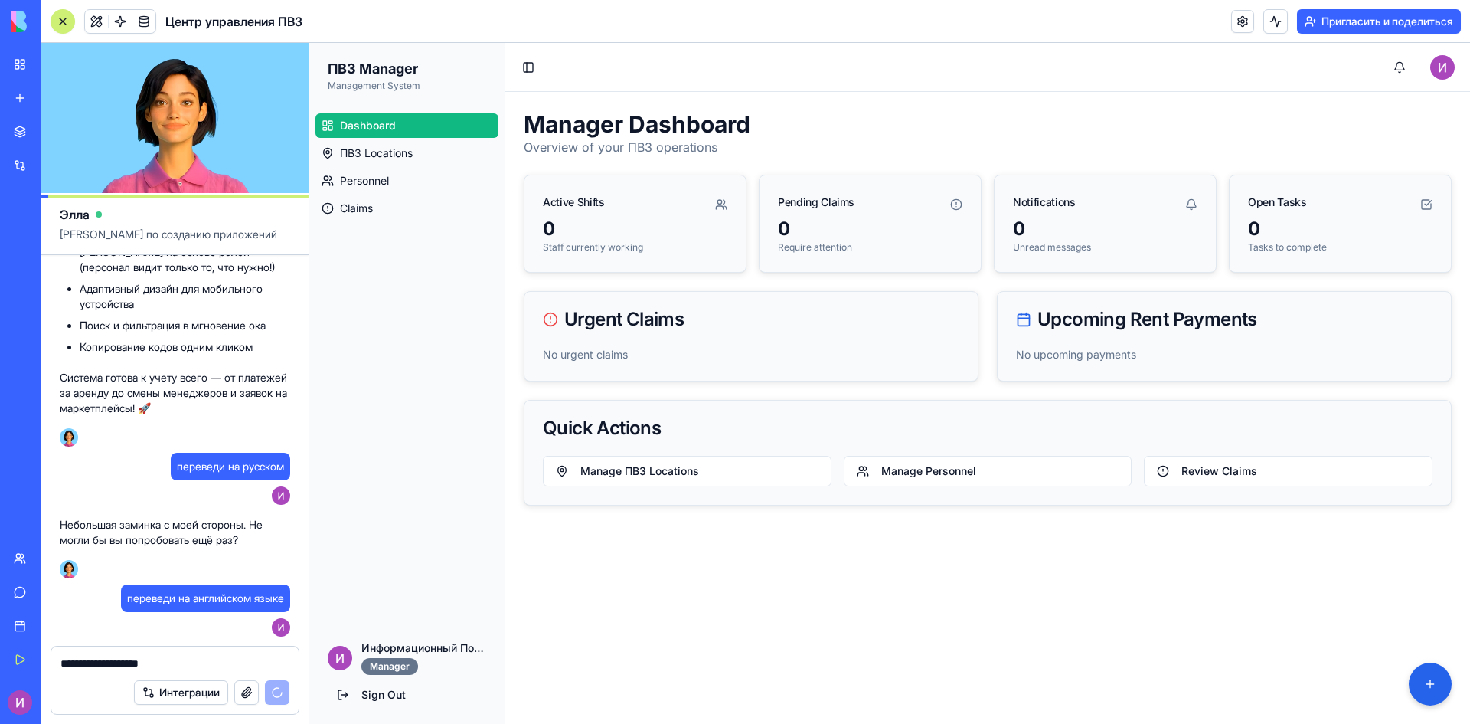
click at [275, 689] on div "Интеграции" at bounding box center [211, 692] width 155 height 25
click at [240, 594] on font "переведи на английском языке" at bounding box center [205, 597] width 157 height 13
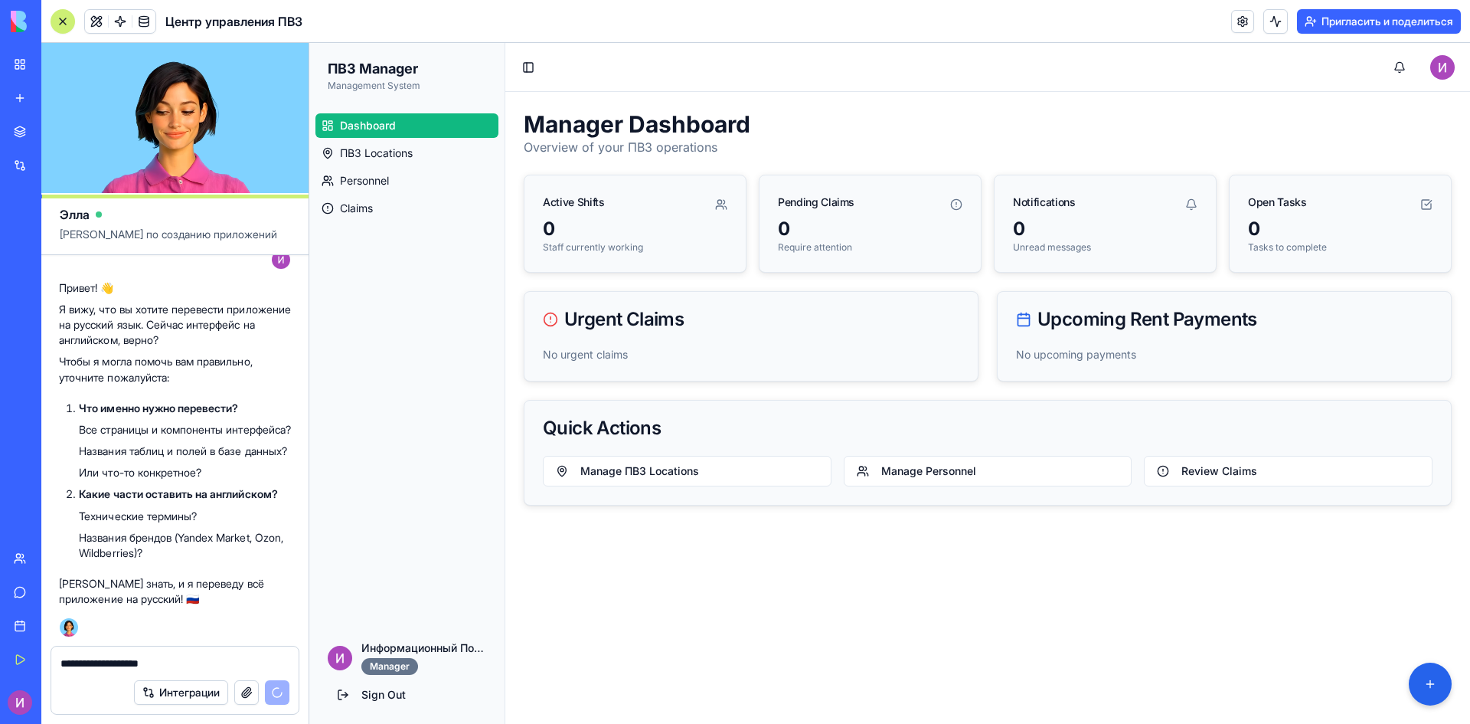
click at [100, 667] on textarea "**********" at bounding box center [174, 663] width 229 height 15
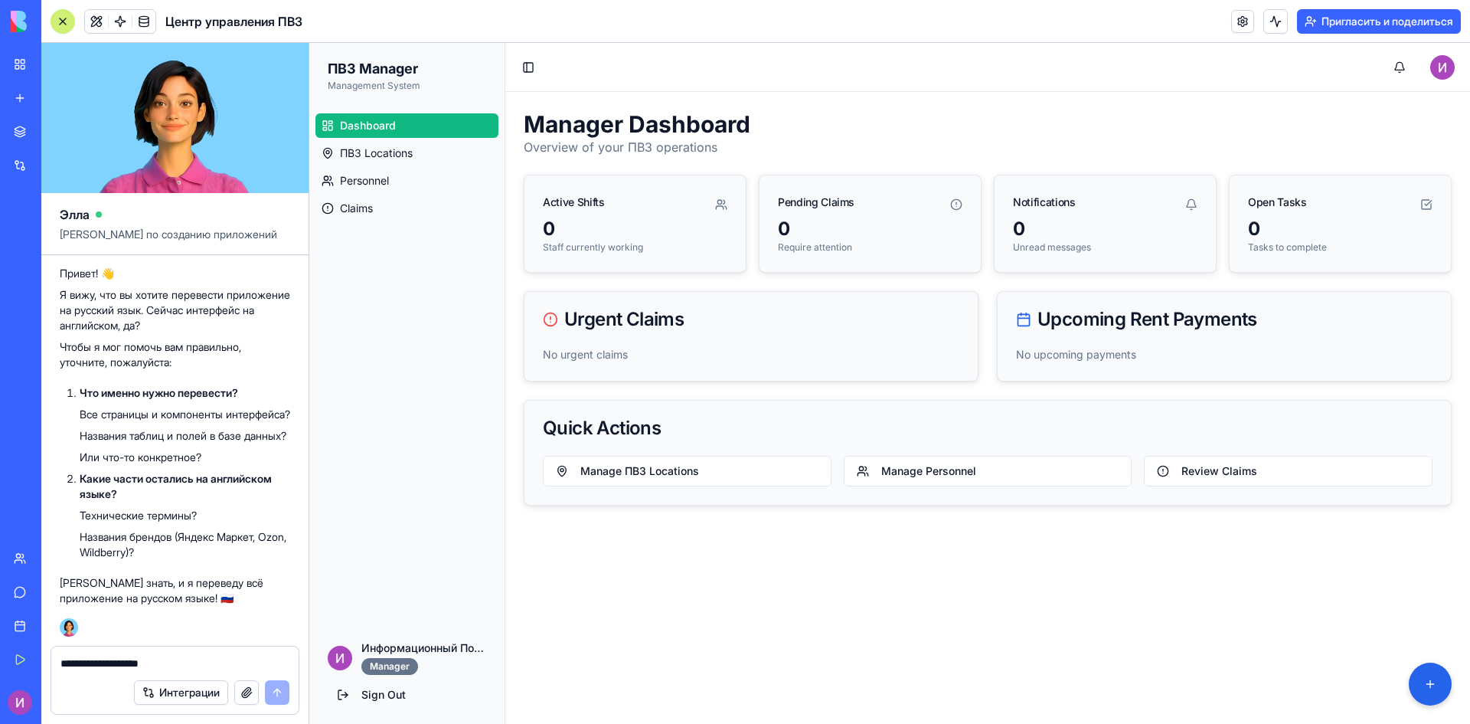
scroll to position [8658, 0]
type textarea "**********"
type textarea "*"
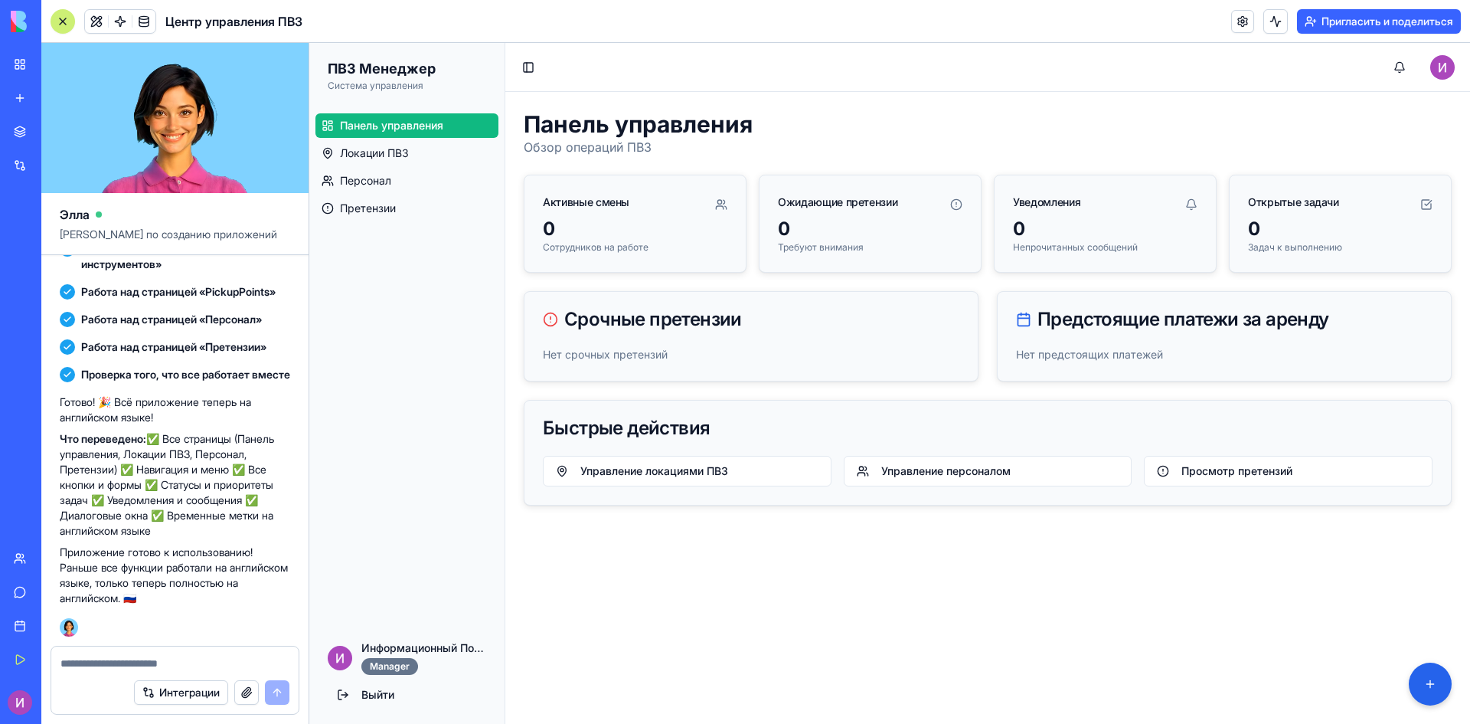
scroll to position [9402, 0]
